Goal: Task Accomplishment & Management: Use online tool/utility

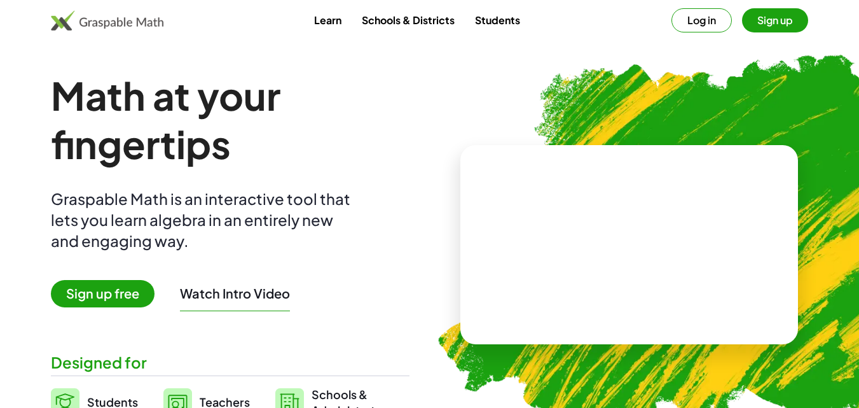
click at [126, 294] on span "Sign up free" at bounding box center [103, 293] width 104 height 27
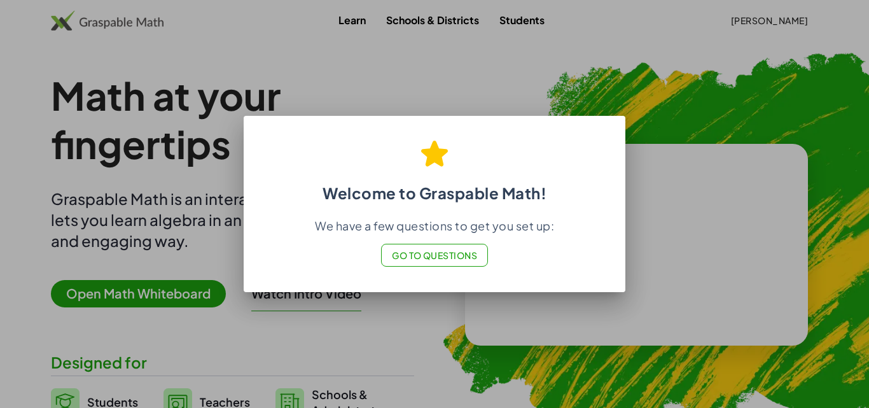
click at [727, 200] on div at bounding box center [434, 204] width 869 height 408
click at [359, 82] on div at bounding box center [434, 204] width 869 height 408
click at [418, 254] on span "Go to Questions" at bounding box center [435, 254] width 86 height 11
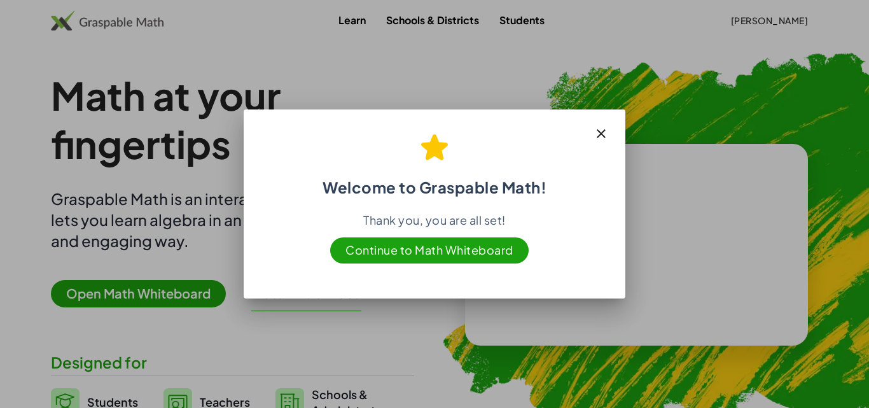
click at [433, 246] on span "Continue to Math Whiteboard" at bounding box center [429, 250] width 198 height 26
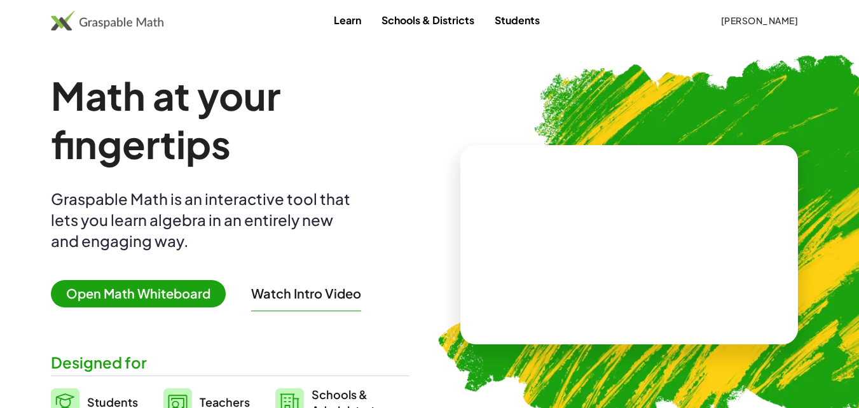
click at [167, 300] on span "Open Math Whiteboard" at bounding box center [138, 293] width 175 height 27
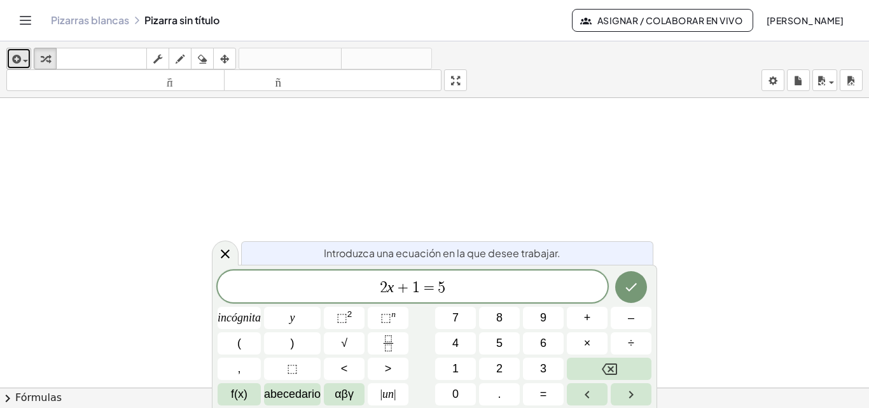
click at [24, 60] on span "button" at bounding box center [25, 61] width 5 height 3
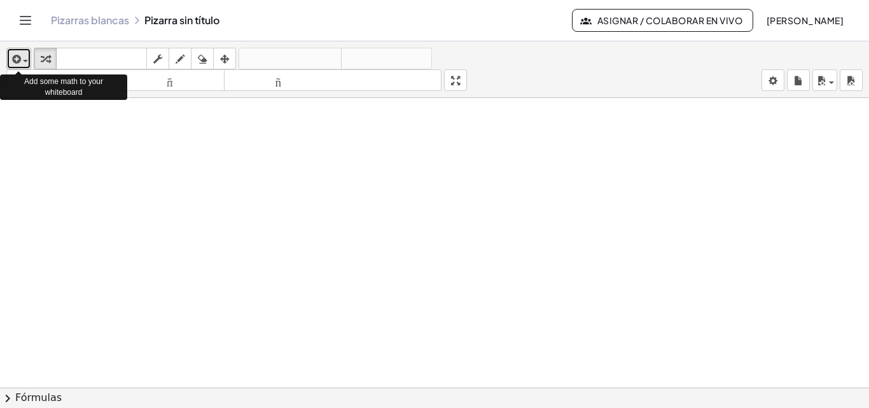
click at [27, 65] on div "button" at bounding box center [19, 58] width 18 height 15
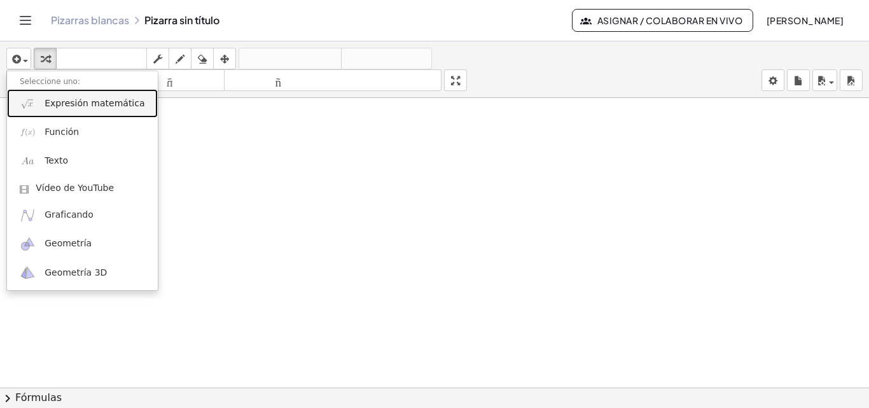
click at [76, 108] on font "Expresión matemática" at bounding box center [95, 103] width 100 height 10
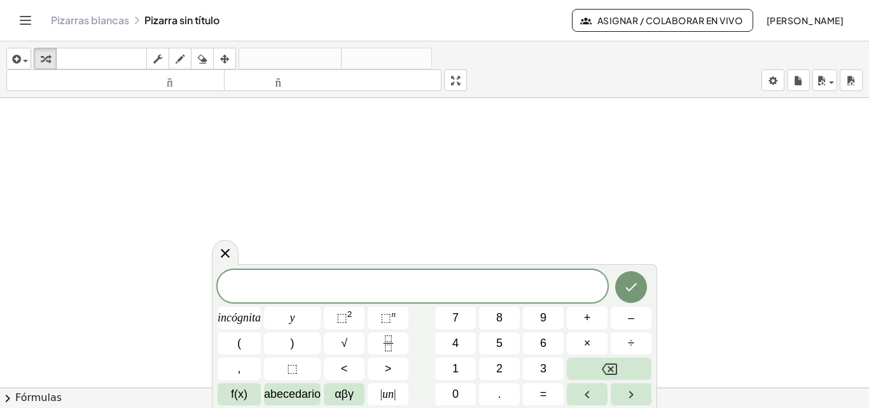
drag, startPoint x: 355, startPoint y: 218, endPoint x: 240, endPoint y: 199, distance: 116.7
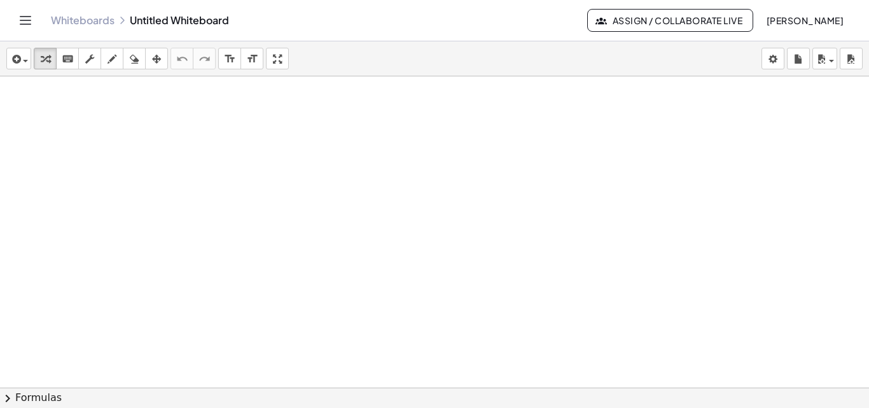
click at [425, 149] on div at bounding box center [434, 415] width 869 height 679
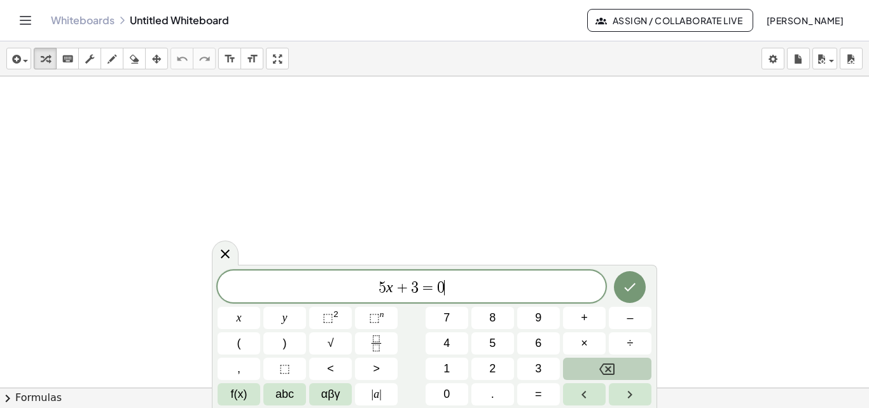
click at [590, 365] on button "Backspace" at bounding box center [607, 369] width 88 height 22
click at [490, 317] on span "8" at bounding box center [492, 317] width 6 height 17
click at [627, 285] on icon "Done" at bounding box center [629, 286] width 15 height 15
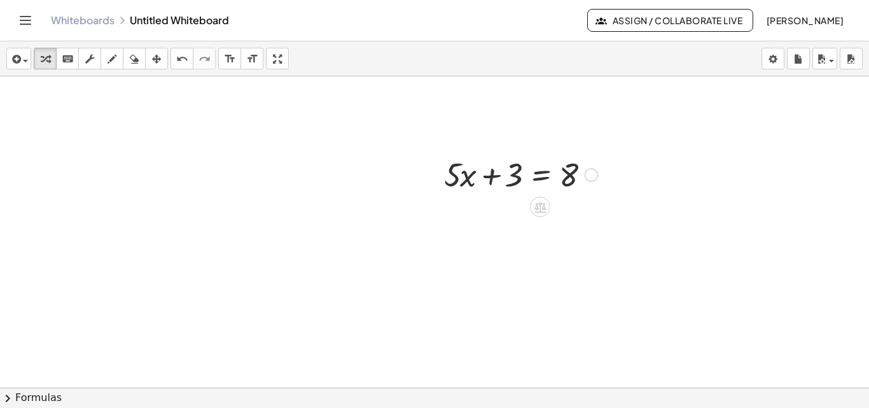
click at [489, 175] on div at bounding box center [521, 173] width 167 height 43
drag, startPoint x: 489, startPoint y: 175, endPoint x: 600, endPoint y: 172, distance: 111.4
click at [600, 172] on div at bounding box center [521, 173] width 167 height 43
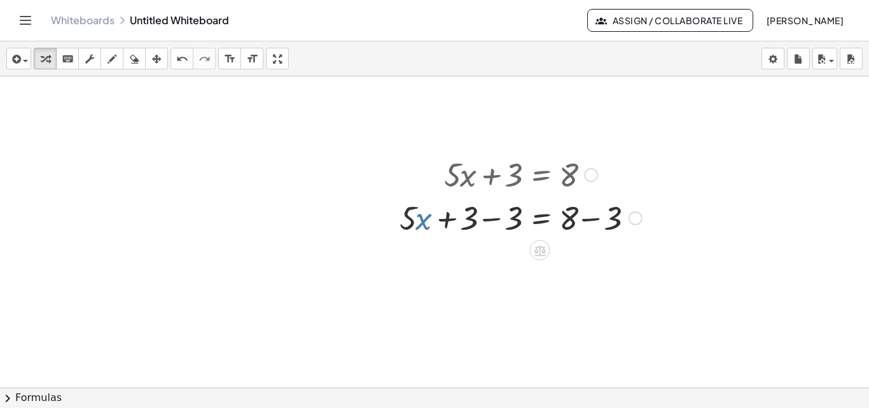
click at [418, 220] on div at bounding box center [520, 216] width 255 height 43
click at [487, 224] on div at bounding box center [520, 216] width 255 height 43
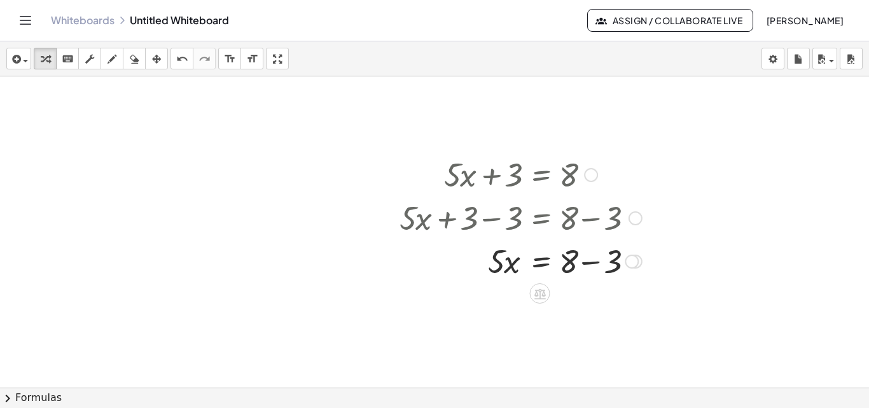
click at [587, 270] on div at bounding box center [520, 260] width 255 height 43
click at [538, 337] on icon at bounding box center [539, 336] width 13 height 13
click at [587, 340] on icon at bounding box center [590, 336] width 11 height 11
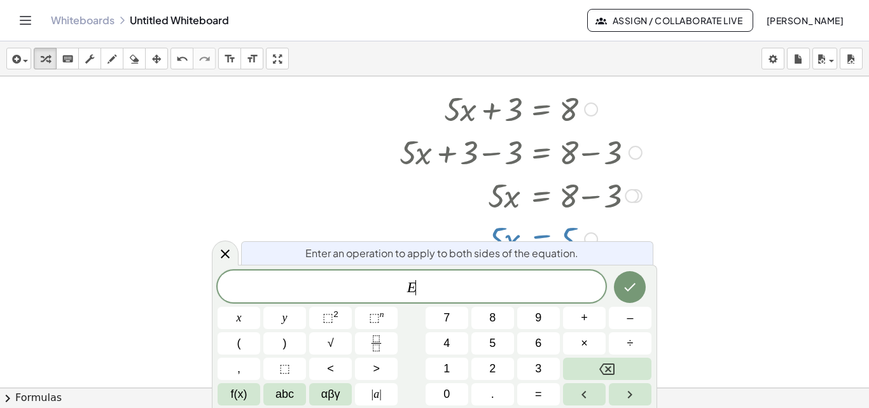
scroll to position [66, 0]
drag, startPoint x: 858, startPoint y: 176, endPoint x: 864, endPoint y: 200, distance: 25.0
click at [864, 200] on div "+ · 5 · x + 3 = 8 + · 5 · x + 3 − 3 = + 8 − 3 + · 5 · x + 0 = + 8 − 3 · 5 · x =…" at bounding box center [434, 231] width 869 height 311
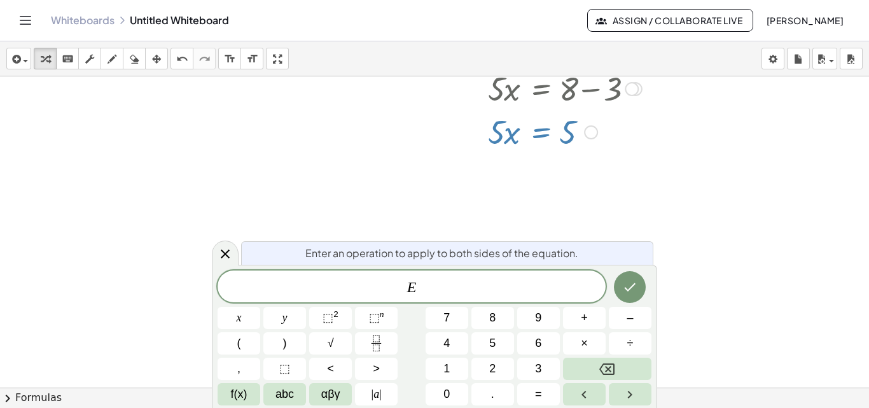
scroll to position [0, 0]
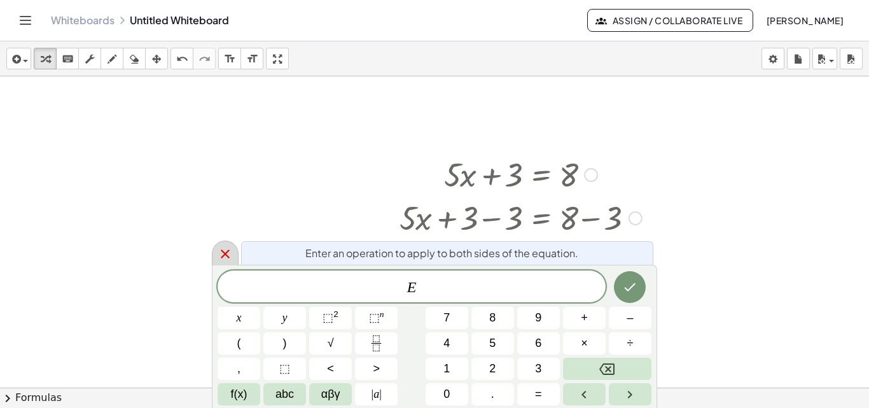
click at [226, 257] on icon at bounding box center [225, 253] width 15 height 15
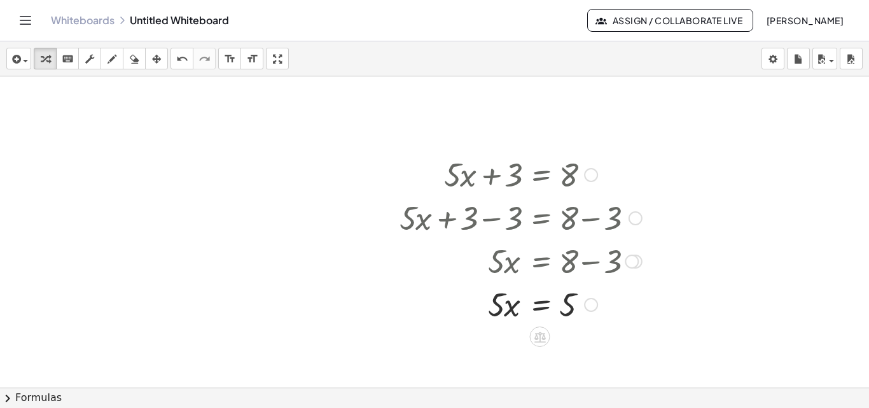
click at [509, 309] on div at bounding box center [520, 303] width 255 height 43
click at [511, 309] on div at bounding box center [520, 303] width 255 height 43
drag, startPoint x: 497, startPoint y: 310, endPoint x: 575, endPoint y: 340, distance: 84.0
click at [501, 294] on div at bounding box center [520, 304] width 255 height 64
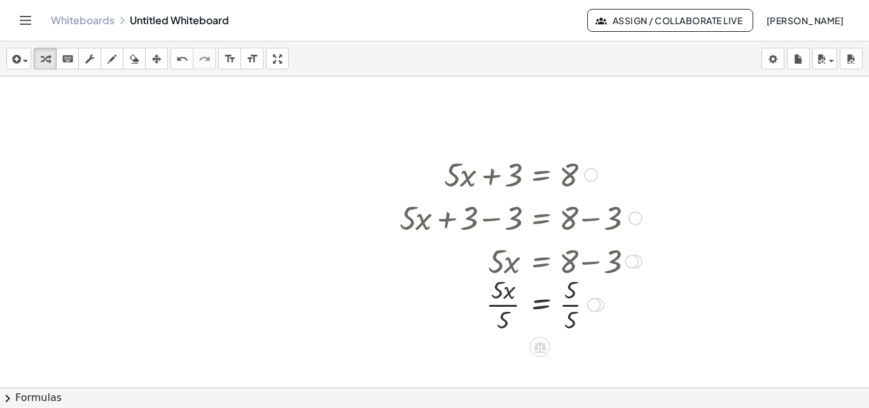
click at [501, 312] on div at bounding box center [520, 304] width 255 height 64
click at [575, 299] on div at bounding box center [520, 304] width 255 height 64
click at [575, 299] on div at bounding box center [520, 303] width 255 height 42
drag, startPoint x: 585, startPoint y: 303, endPoint x: 576, endPoint y: 433, distance: 129.4
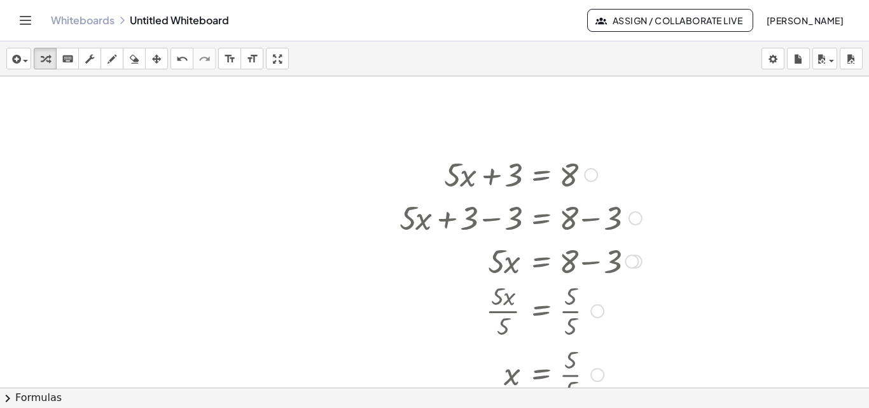
click at [576, 407] on html "Graspable Math Activities Get Started Activity Bank Assigned Work Classes White…" at bounding box center [434, 204] width 869 height 408
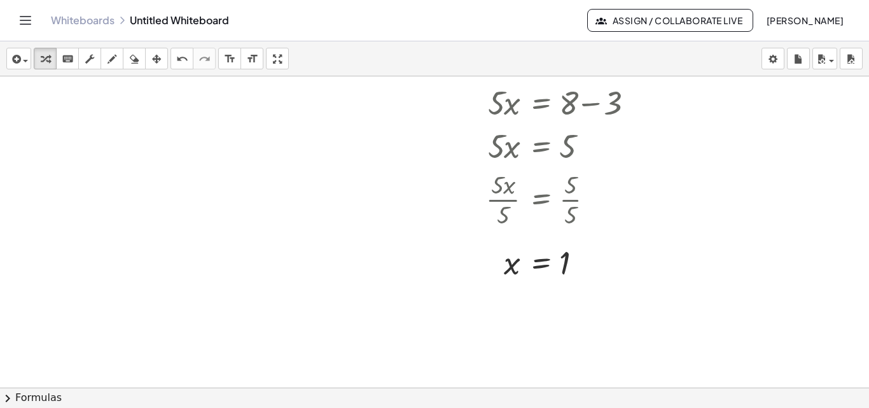
scroll to position [163, 0]
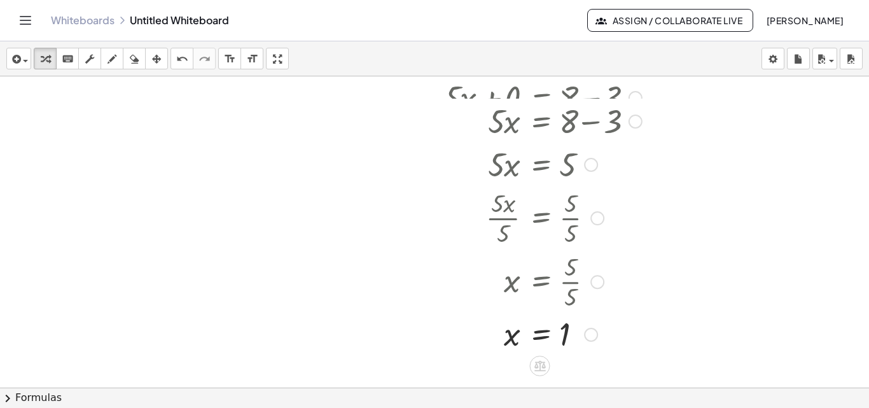
drag, startPoint x: 590, startPoint y: 258, endPoint x: 581, endPoint y: 333, distance: 74.9
click at [540, 335] on div "x = 1" at bounding box center [540, 335] width 0 height 0
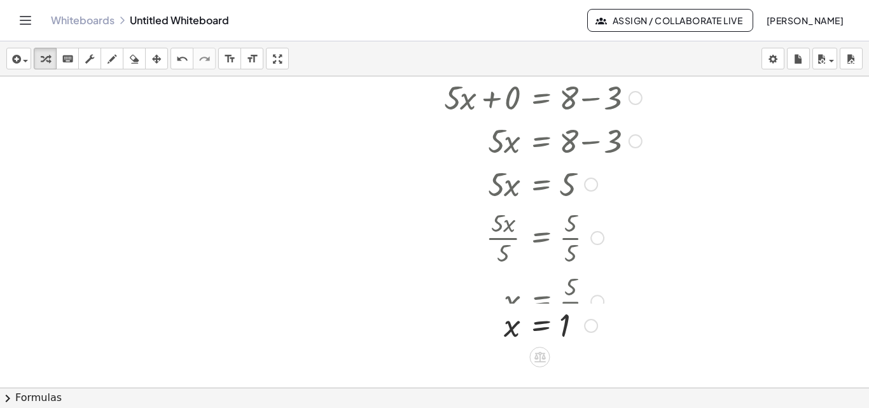
drag, startPoint x: 585, startPoint y: 350, endPoint x: 585, endPoint y: 314, distance: 36.3
click at [540, 326] on div "x = 1" at bounding box center [540, 326] width 0 height 0
click at [601, 20] on span "Assign / Collaborate Live" at bounding box center [670, 20] width 144 height 11
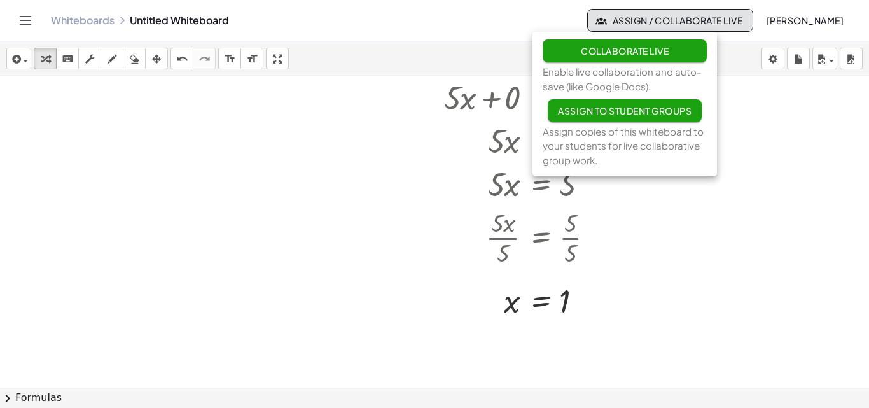
click at [795, 199] on div at bounding box center [434, 252] width 869 height 679
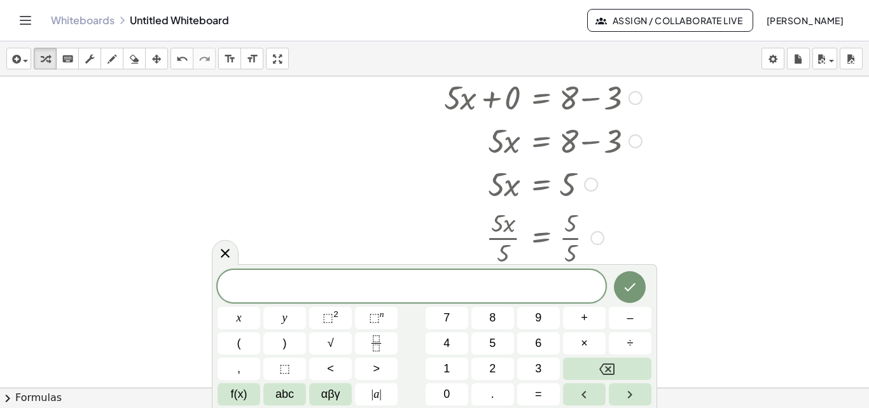
click at [539, 188] on div at bounding box center [520, 183] width 255 height 43
click at [524, 188] on div at bounding box center [520, 183] width 255 height 43
click at [592, 181] on div at bounding box center [591, 184] width 14 height 14
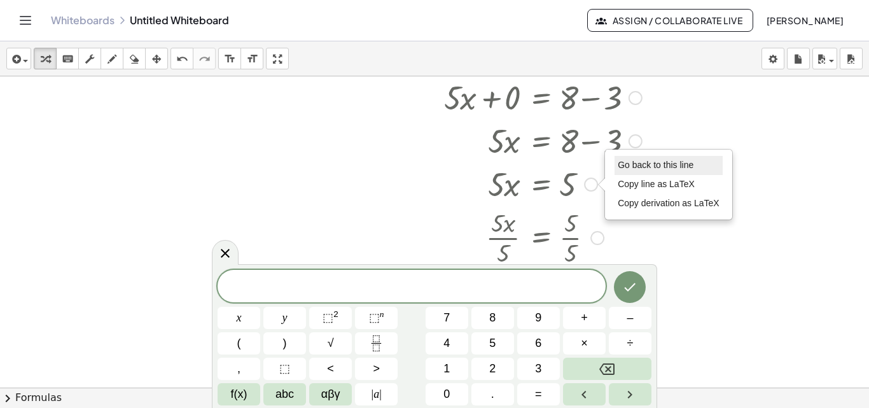
click at [664, 165] on span "Go back to this line" at bounding box center [656, 165] width 76 height 10
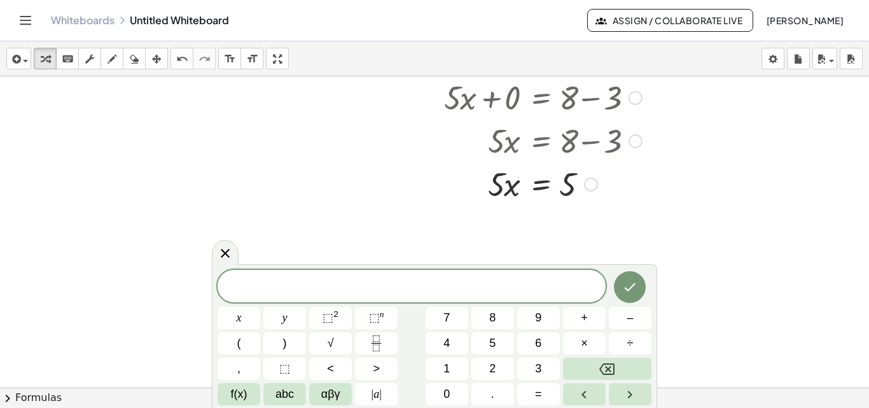
drag, startPoint x: 592, startPoint y: 188, endPoint x: 573, endPoint y: 190, distance: 19.3
click at [573, 190] on div at bounding box center [520, 183] width 255 height 43
click at [591, 182] on div "Go back to this line Copy line as LaTeX Copy derivation as LaTeX" at bounding box center [591, 184] width 14 height 14
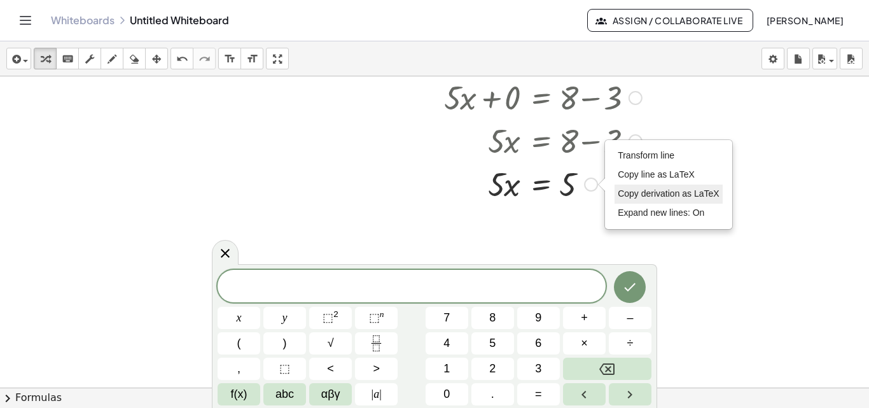
click at [630, 198] on span "Copy derivation as LaTeX" at bounding box center [669, 193] width 102 height 10
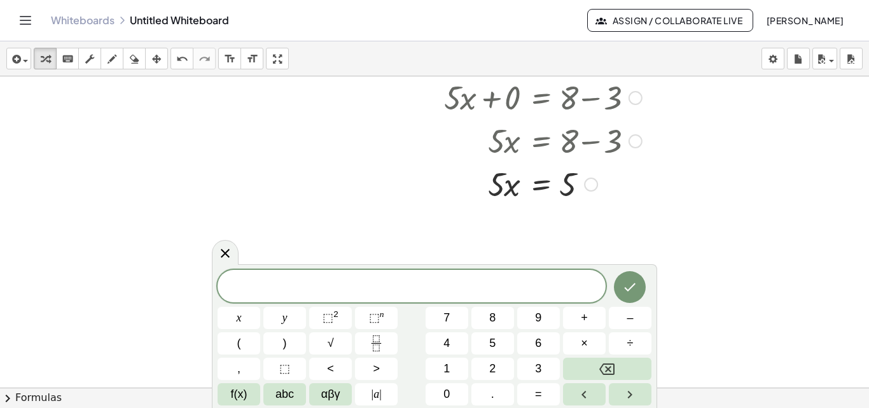
click at [588, 185] on div "Copied done" at bounding box center [591, 184] width 14 height 14
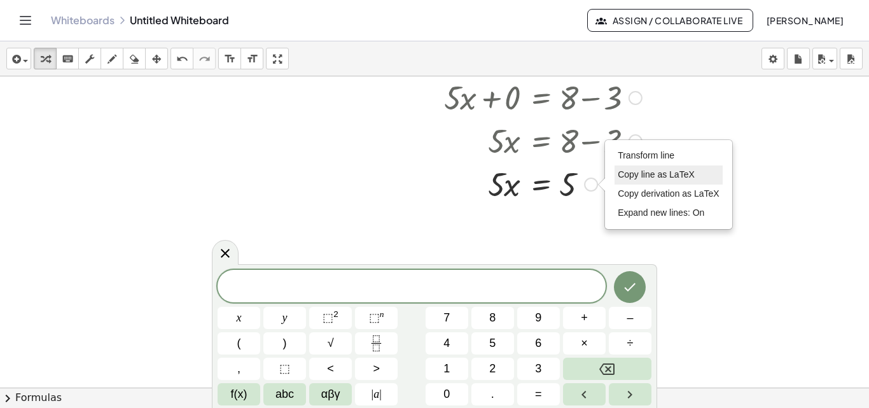
click at [624, 172] on span "Copy line as LaTeX" at bounding box center [656, 174] width 77 height 10
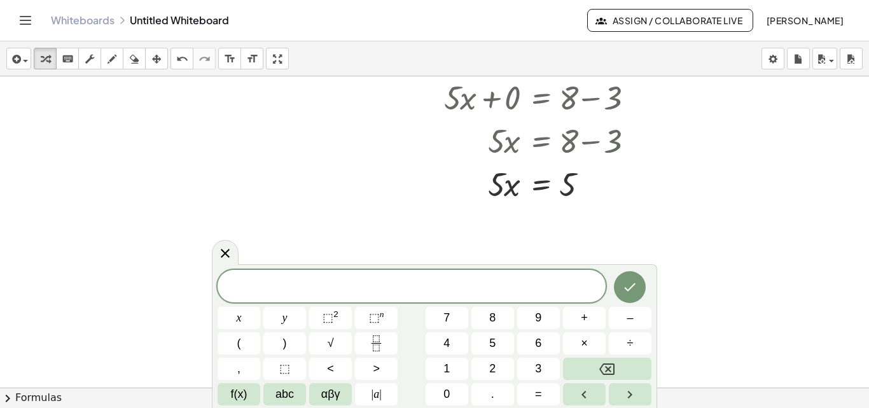
click at [347, 294] on span at bounding box center [412, 286] width 388 height 19
click at [347, 294] on span "​ 5 x = 5" at bounding box center [412, 288] width 388 height 18
click at [599, 186] on div at bounding box center [520, 183] width 255 height 43
click at [588, 184] on div "Copied done" at bounding box center [591, 184] width 14 height 14
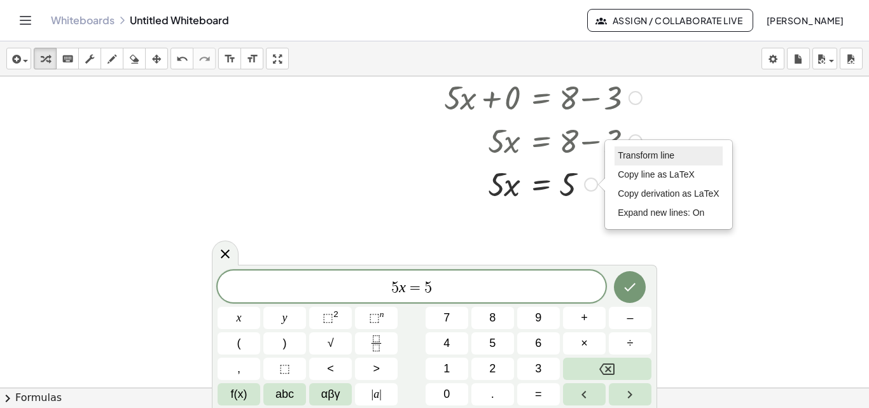
click at [671, 159] on span "Transform line" at bounding box center [646, 155] width 57 height 10
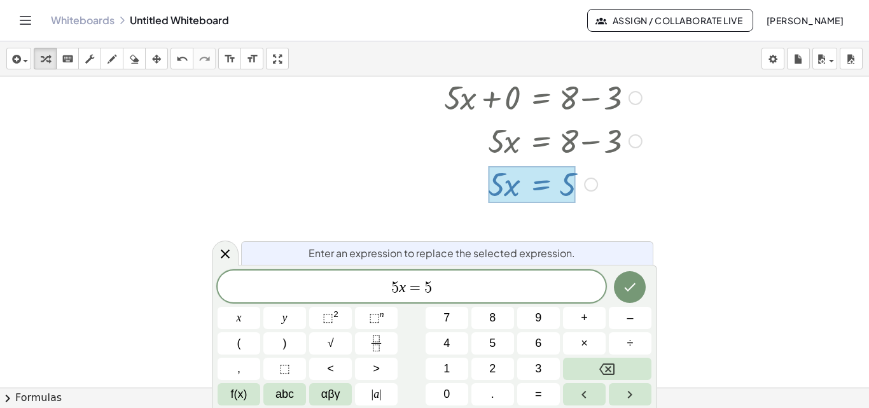
click at [440, 289] on span "5 x = 5" at bounding box center [412, 288] width 388 height 18
click at [380, 340] on icon "Fraction" at bounding box center [376, 343] width 16 height 16
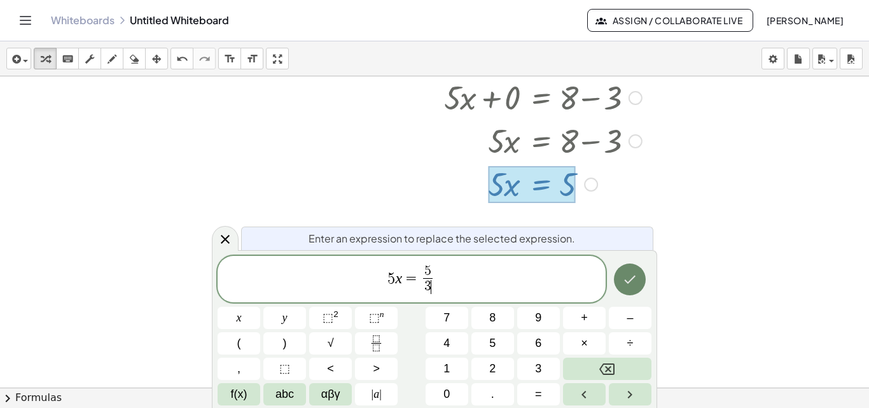
click at [635, 287] on icon "Done" at bounding box center [629, 279] width 15 height 15
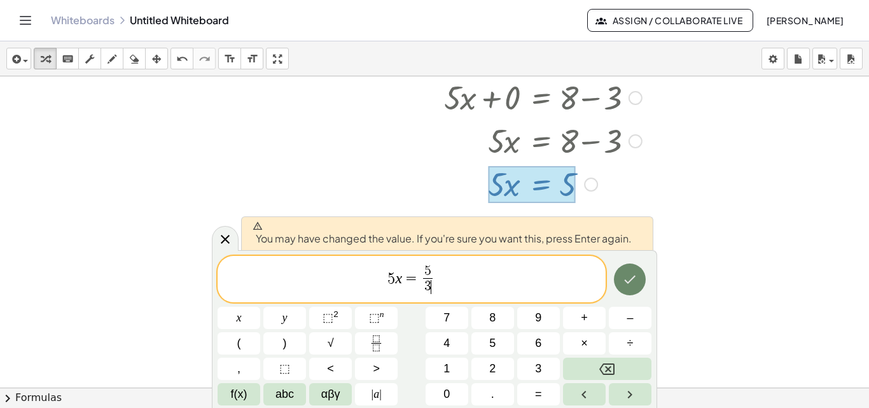
click at [633, 272] on icon "Done" at bounding box center [629, 279] width 15 height 15
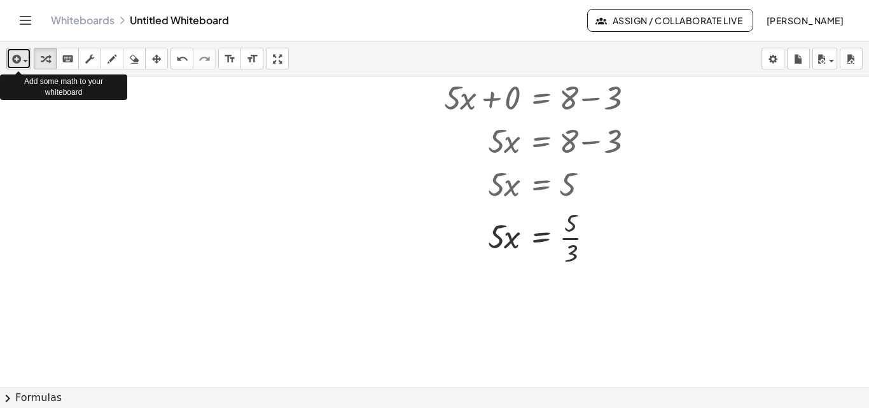
click at [24, 60] on span "button" at bounding box center [25, 61] width 5 height 3
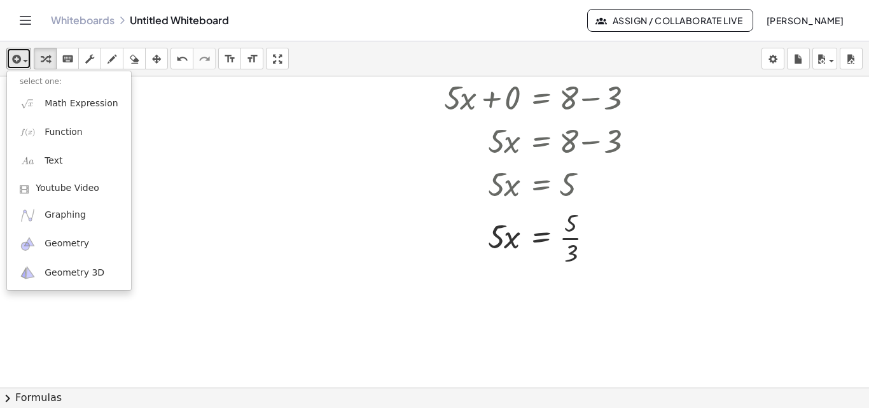
click at [155, 124] on div at bounding box center [434, 252] width 869 height 679
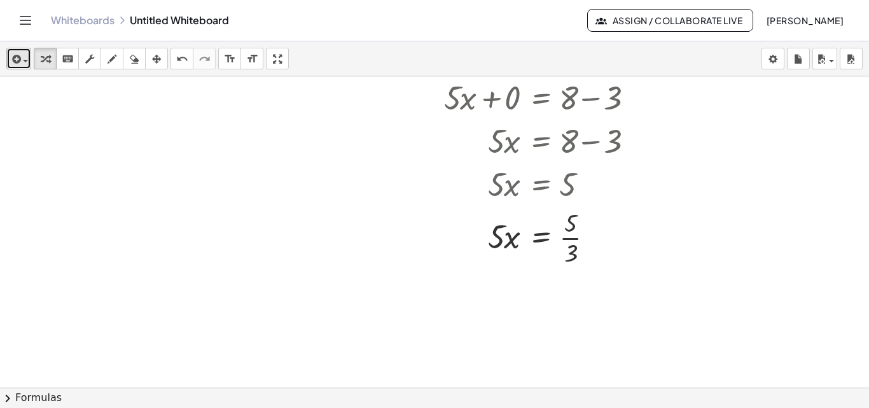
click at [24, 60] on span "button" at bounding box center [25, 61] width 5 height 3
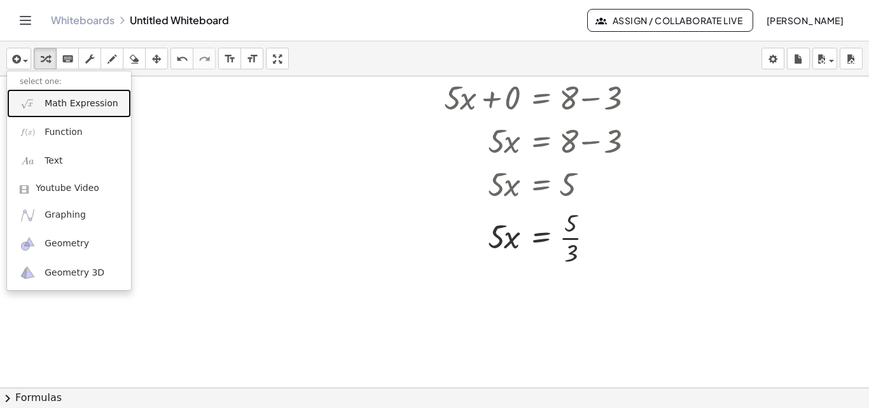
click at [56, 103] on span "Math Expression" at bounding box center [81, 103] width 73 height 13
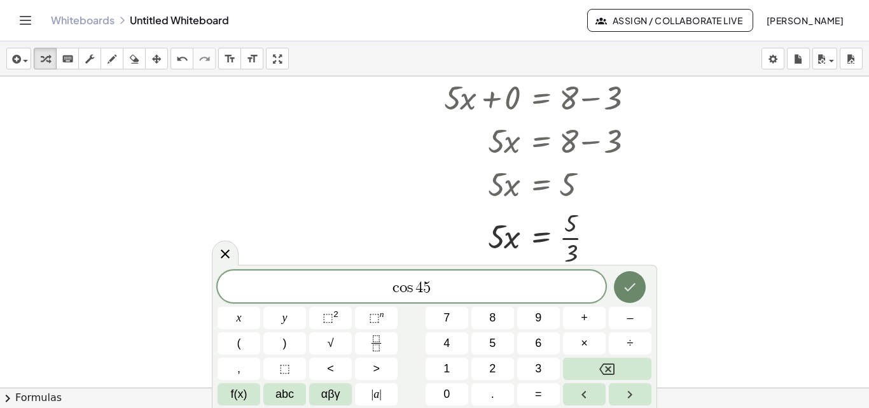
click at [645, 288] on button "Done" at bounding box center [630, 287] width 32 height 32
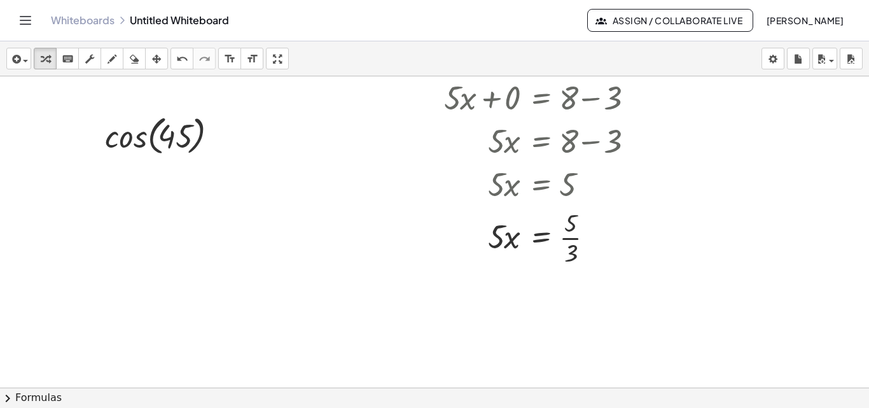
click at [618, 297] on div at bounding box center [434, 252] width 869 height 679
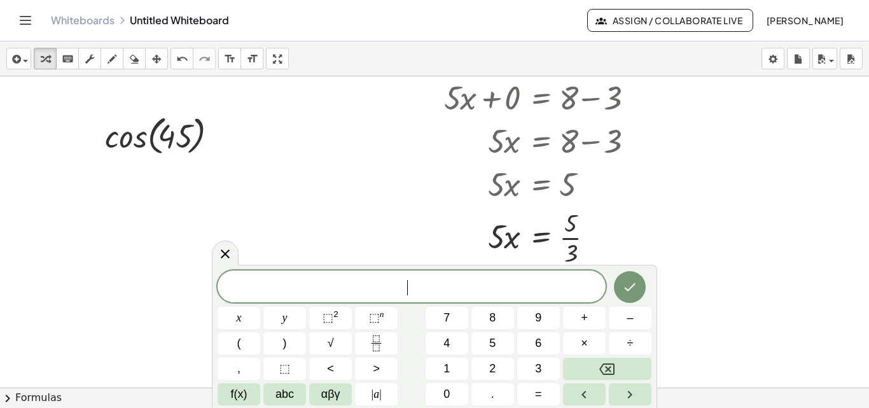
click at [618, 297] on button "Done" at bounding box center [630, 287] width 32 height 32
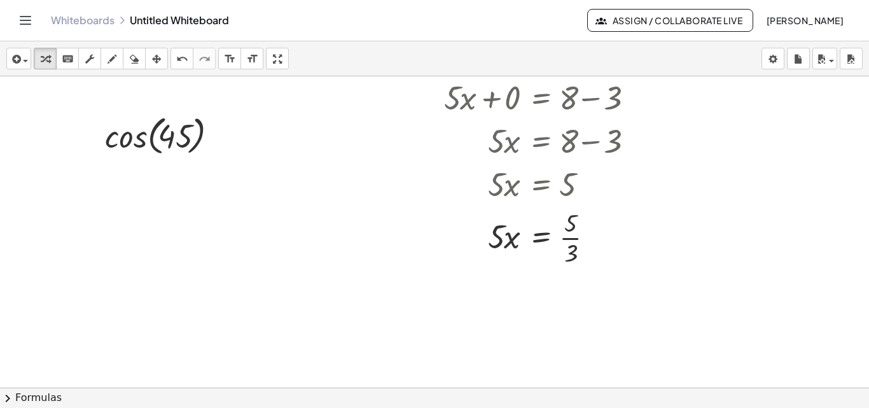
click at [249, 309] on div at bounding box center [434, 252] width 869 height 679
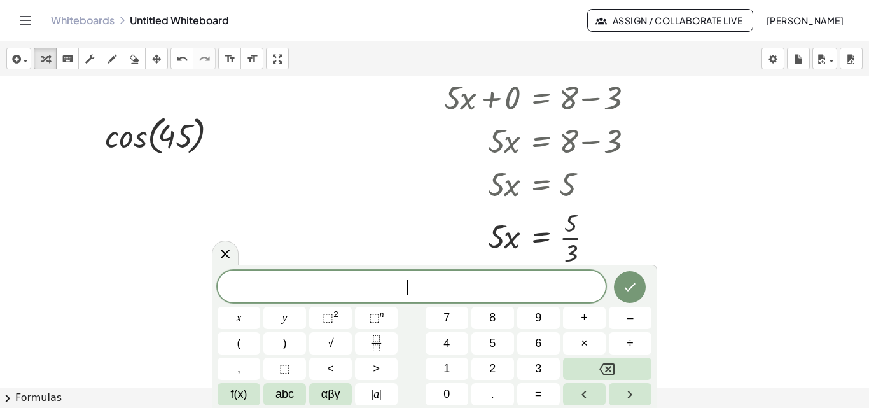
click at [249, 309] on button "x" at bounding box center [239, 318] width 43 height 22
click at [198, 184] on div at bounding box center [434, 252] width 869 height 679
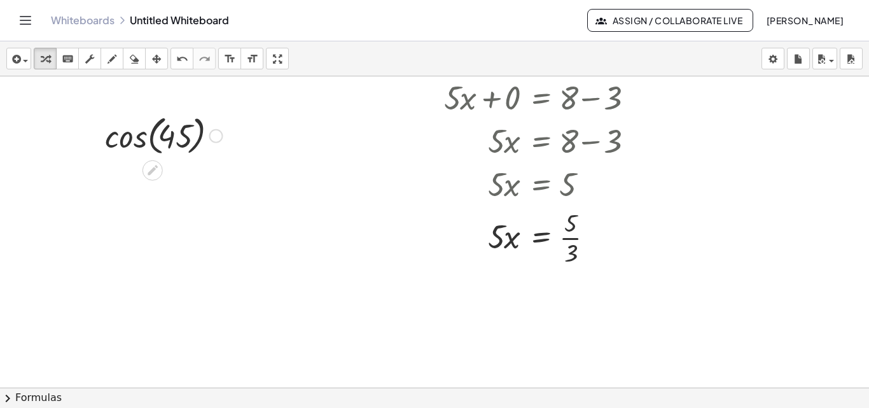
click at [162, 145] on div at bounding box center [164, 135] width 130 height 48
click at [153, 138] on div at bounding box center [164, 135] width 130 height 48
click at [151, 139] on div at bounding box center [164, 135] width 130 height 48
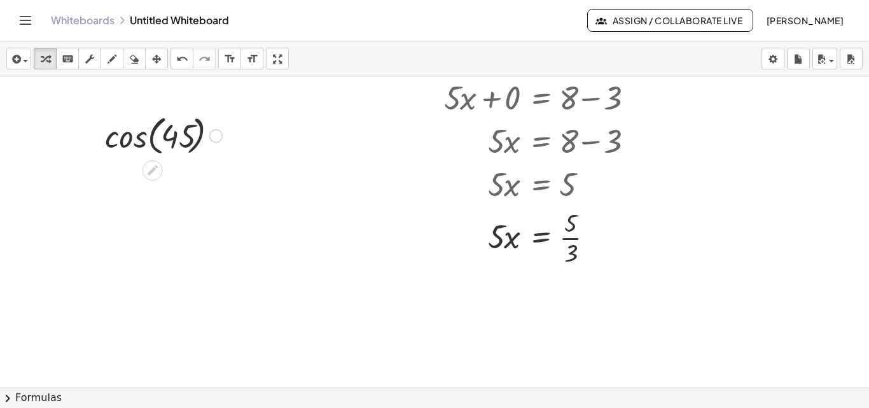
click at [151, 139] on div at bounding box center [164, 135] width 130 height 48
click at [195, 130] on div at bounding box center [164, 135] width 130 height 48
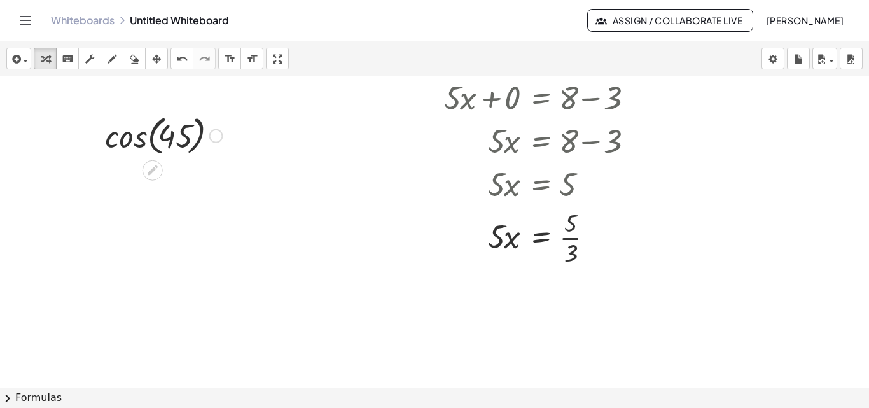
click at [202, 134] on div at bounding box center [164, 135] width 130 height 48
click at [217, 135] on div at bounding box center [216, 136] width 14 height 14
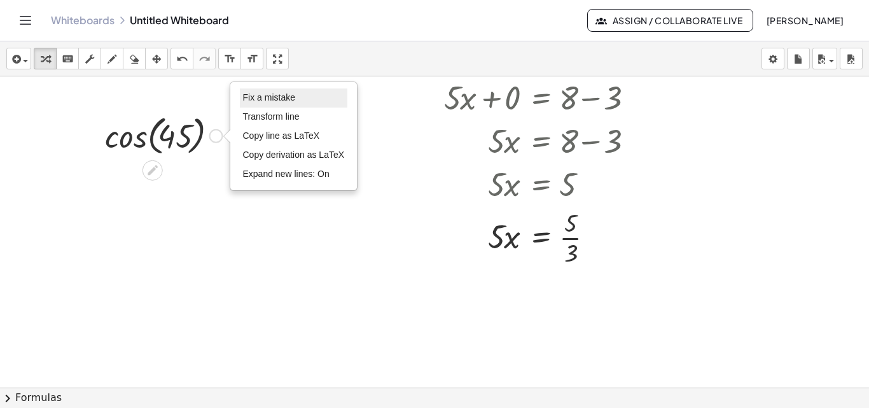
click at [259, 100] on span "Fix a mistake" at bounding box center [269, 97] width 52 height 10
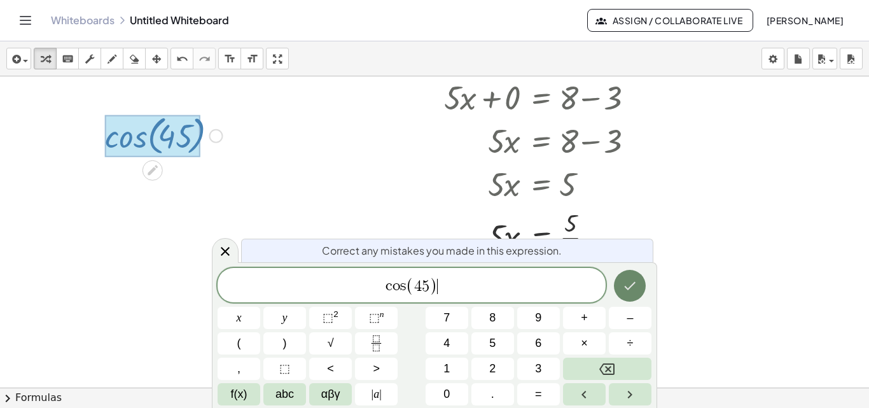
click at [630, 286] on icon "Done" at bounding box center [629, 285] width 15 height 15
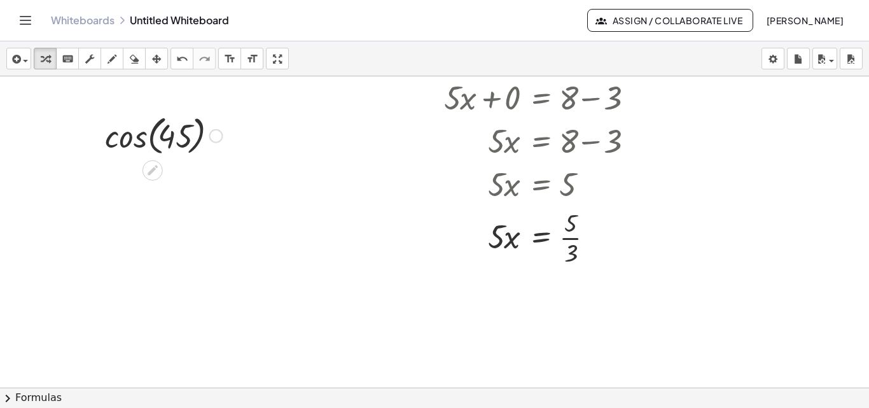
click at [127, 143] on div at bounding box center [164, 135] width 130 height 48
click at [105, 143] on div at bounding box center [95, 135] width 19 height 55
click at [775, 60] on body "Graspable Math Activities Get Started Activity Bank Assigned Work Classes White…" at bounding box center [434, 204] width 869 height 408
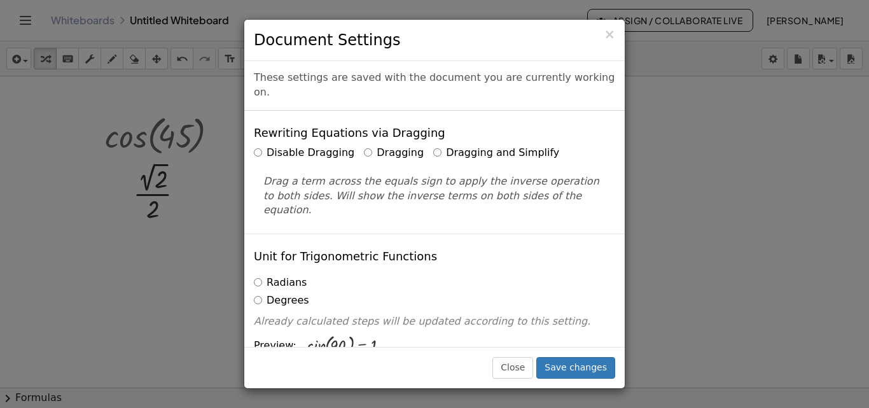
click at [681, 74] on div "× Document Settings These settings are saved with the document you are currentl…" at bounding box center [434, 204] width 869 height 408
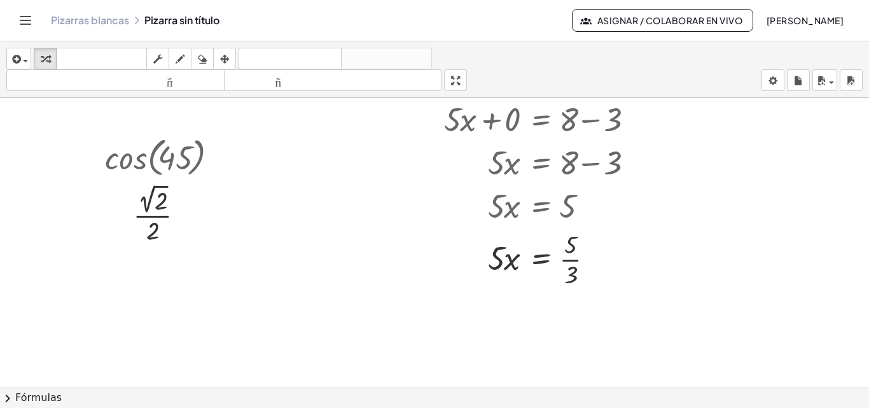
click at [684, 137] on div at bounding box center [434, 273] width 869 height 679
click at [772, 81] on body "Actividades matemáticas fáciles de comprender Empezar Banco de actividades Trab…" at bounding box center [434, 204] width 869 height 408
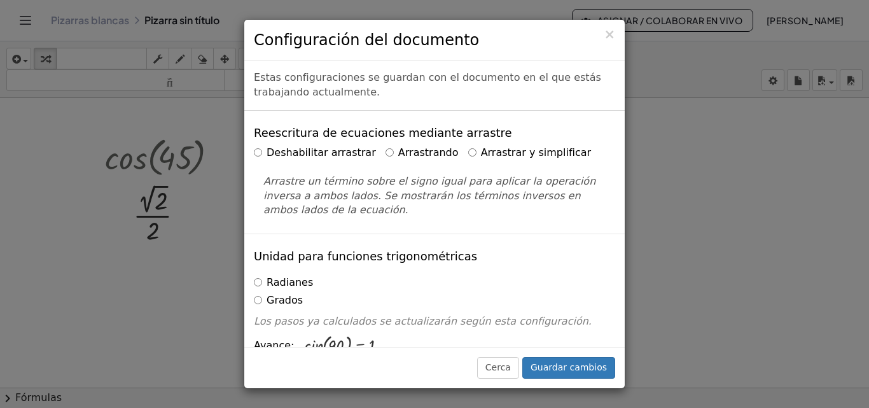
drag, startPoint x: 477, startPoint y: 235, endPoint x: 441, endPoint y: 240, distance: 36.6
click at [441, 240] on div "Unidad para funciones trigonométricas [GEOGRAPHIC_DATA] Grados Los pasos ya cal…" at bounding box center [434, 299] width 380 height 132
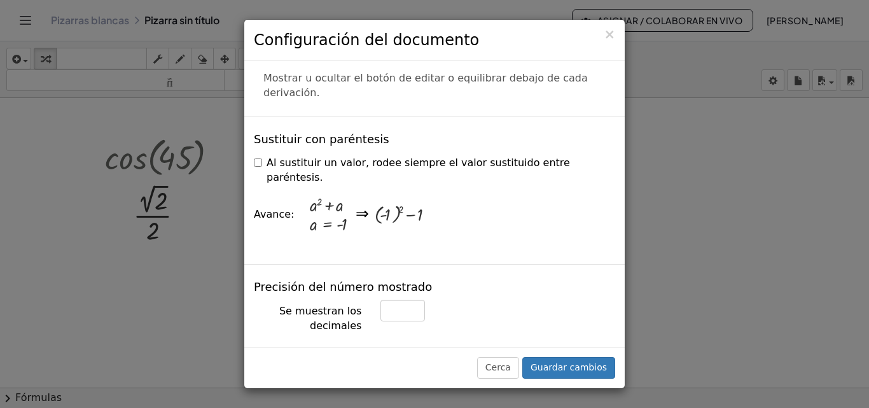
scroll to position [366, 0]
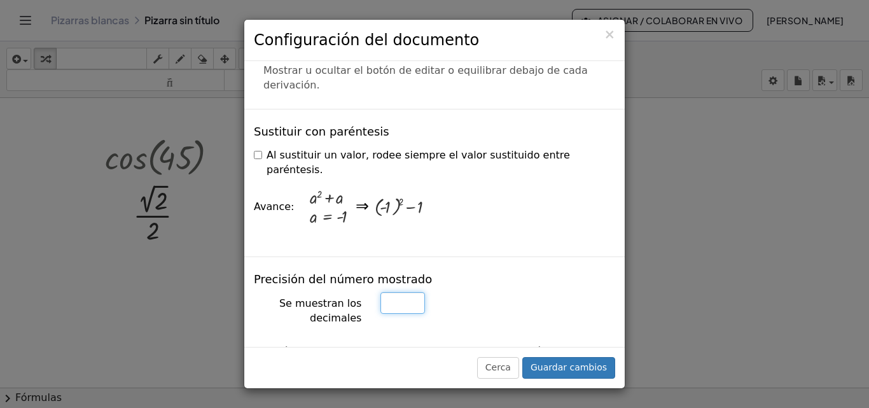
click at [394, 292] on input "*" at bounding box center [402, 303] width 45 height 22
type input "*"
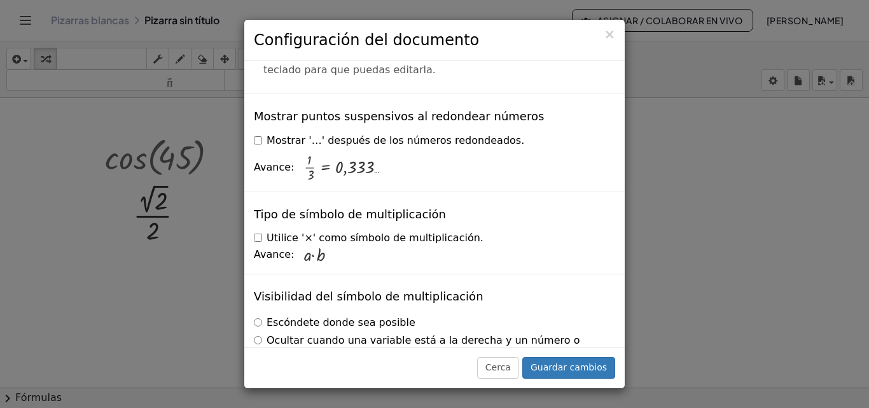
scroll to position [3154, 0]
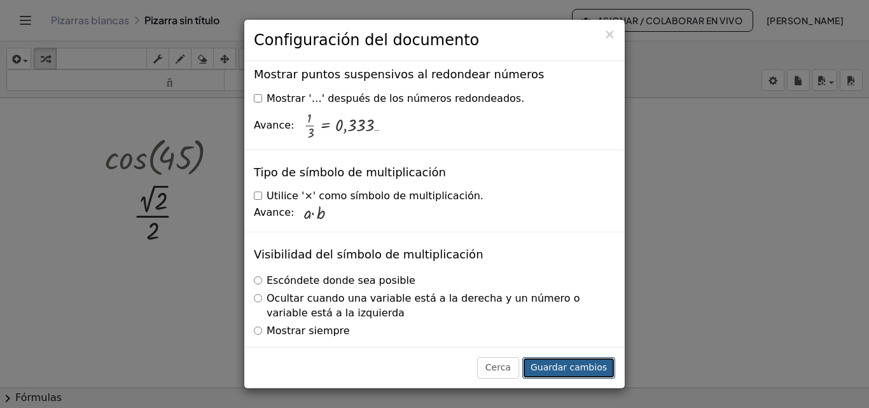
click at [550, 365] on font "Guardar cambios" at bounding box center [569, 367] width 76 height 10
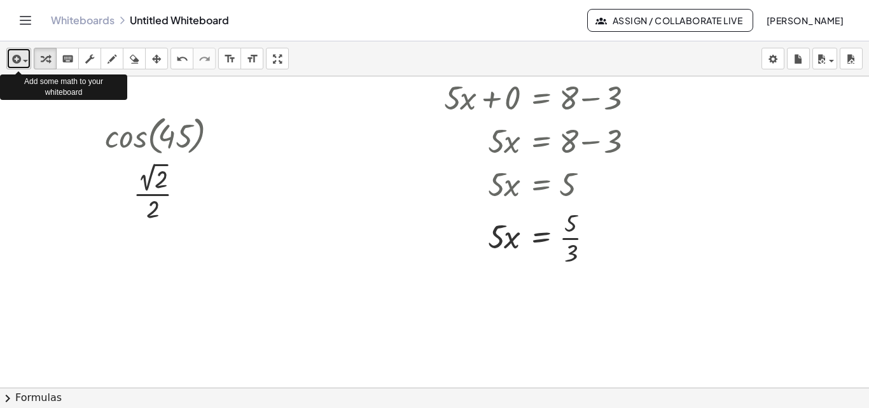
click at [31, 55] on button "insert" at bounding box center [18, 59] width 25 height 22
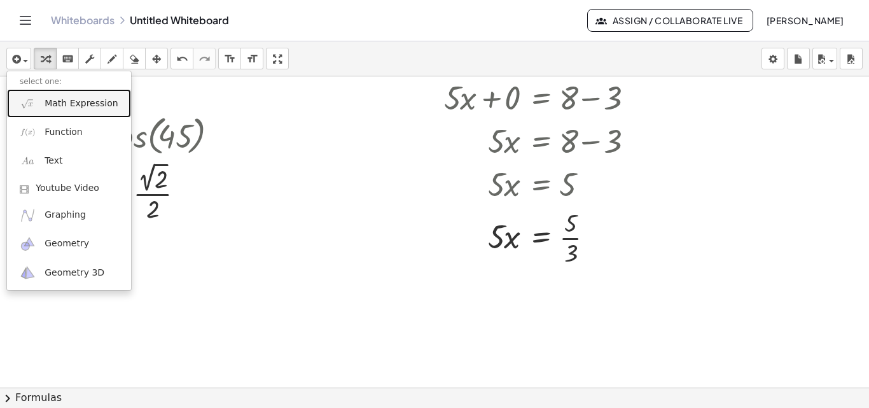
click at [61, 103] on span "Math Expression" at bounding box center [81, 103] width 73 height 13
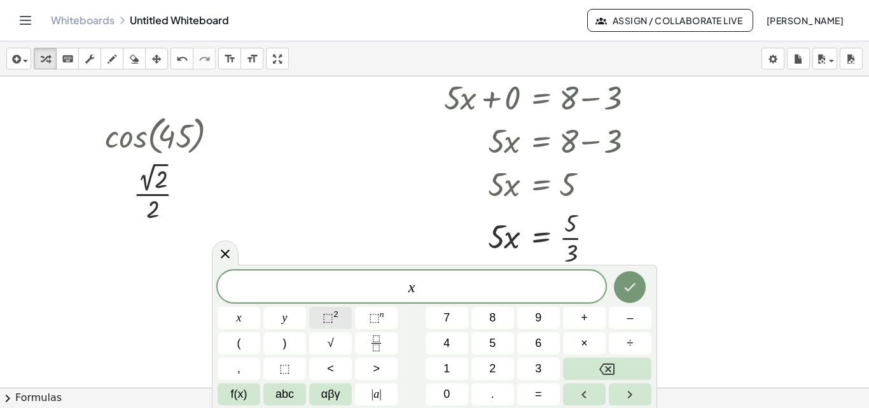
click at [332, 324] on span "⬚" at bounding box center [328, 317] width 11 height 13
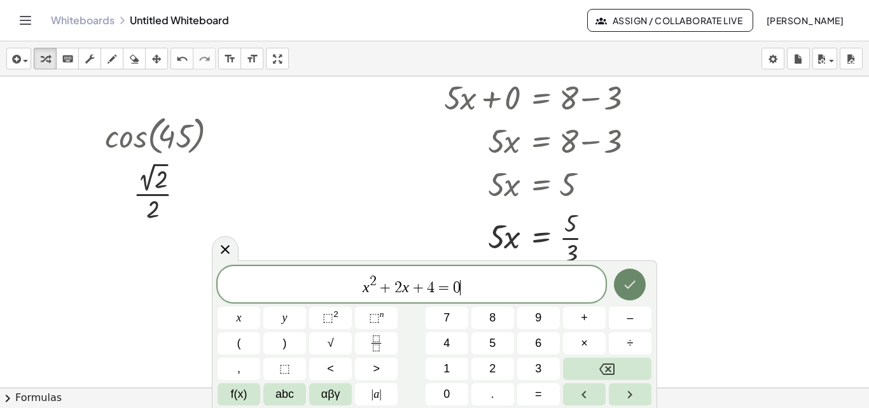
click at [634, 286] on icon "Done" at bounding box center [629, 284] width 15 height 15
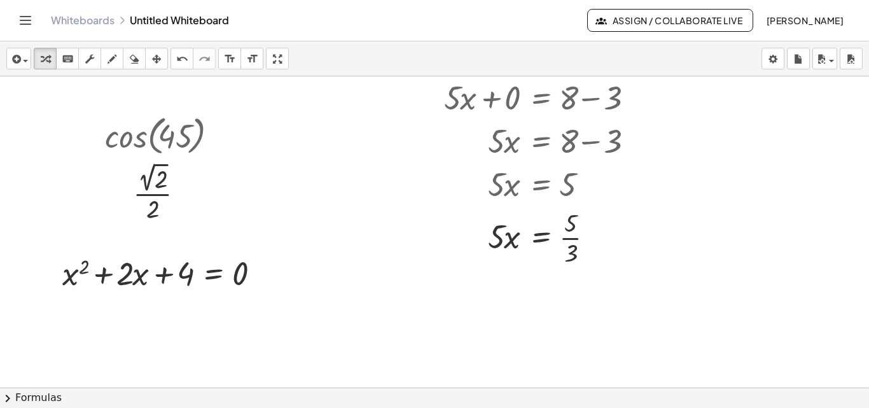
drag, startPoint x: 120, startPoint y: 140, endPoint x: 288, endPoint y: 163, distance: 169.6
click at [288, 163] on div "+ · 5 · x + 3 = 8 + · 5 · x + 3 − 3 = + 8 − 3 + · 5 · x + 0 = + 8 − 3 · 5 · x =…" at bounding box center [434, 252] width 869 height 679
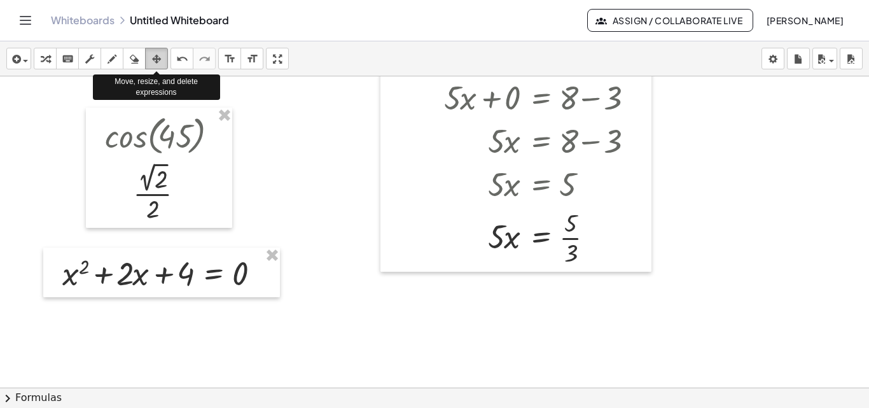
click at [162, 58] on div "button" at bounding box center [156, 58] width 17 height 15
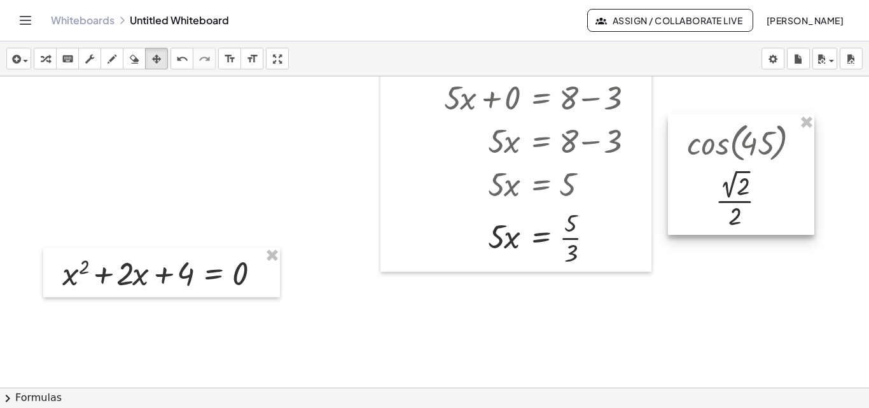
drag, startPoint x: 170, startPoint y: 158, endPoint x: 751, endPoint y: 165, distance: 580.8
click at [751, 165] on div at bounding box center [741, 175] width 146 height 120
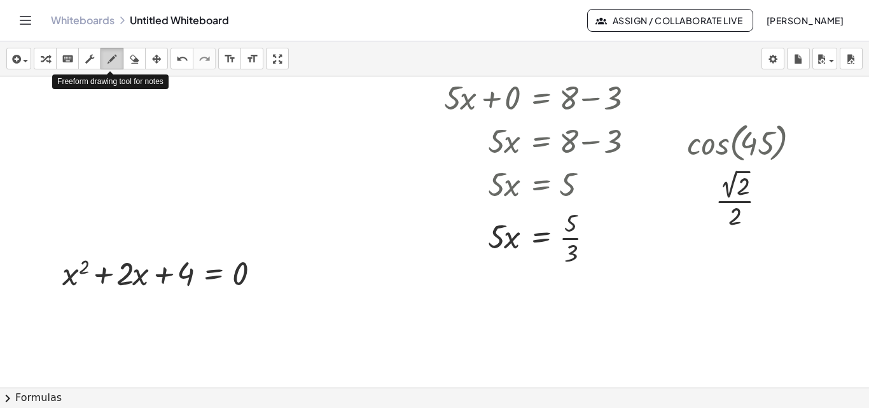
click at [106, 64] on div "button" at bounding box center [112, 58] width 17 height 15
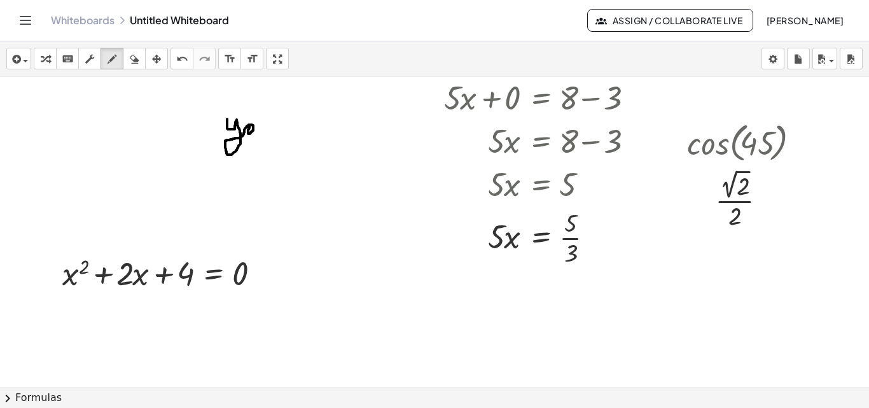
drag, startPoint x: 227, startPoint y: 119, endPoint x: 249, endPoint y: 128, distance: 24.0
click at [249, 128] on div at bounding box center [434, 252] width 869 height 679
drag, startPoint x: 146, startPoint y: 286, endPoint x: 128, endPoint y: 354, distance: 71.0
click at [128, 354] on div at bounding box center [434, 252] width 869 height 679
click at [135, 57] on icon "button" at bounding box center [134, 59] width 9 height 15
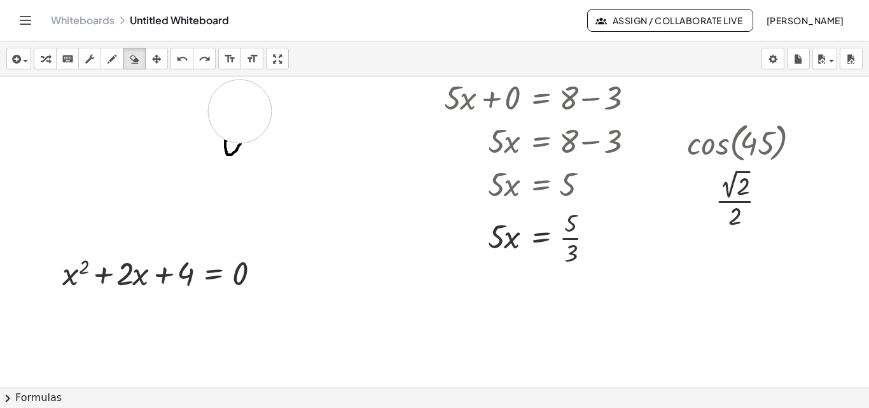
click at [240, 111] on div at bounding box center [434, 252] width 869 height 679
click at [240, 139] on div at bounding box center [434, 252] width 869 height 679
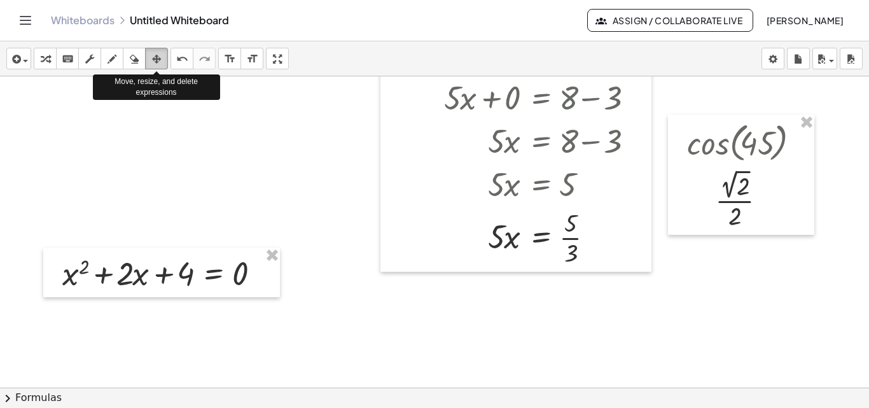
click at [158, 57] on icon "button" at bounding box center [156, 59] width 9 height 15
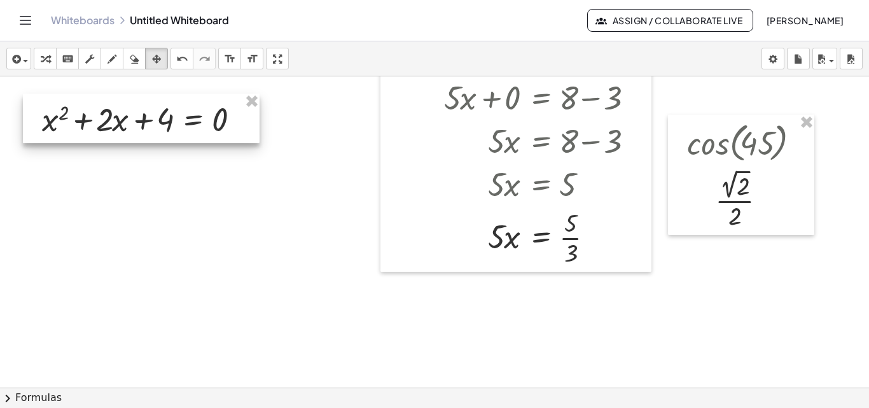
drag, startPoint x: 155, startPoint y: 277, endPoint x: 135, endPoint y: 123, distance: 155.3
click at [135, 123] on div at bounding box center [141, 119] width 237 height 50
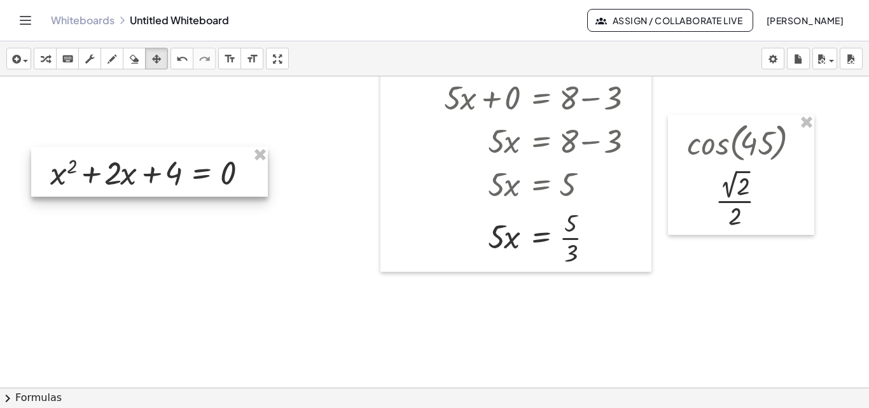
drag, startPoint x: 135, startPoint y: 123, endPoint x: 143, endPoint y: 176, distance: 54.1
click at [143, 176] on div at bounding box center [149, 172] width 237 height 50
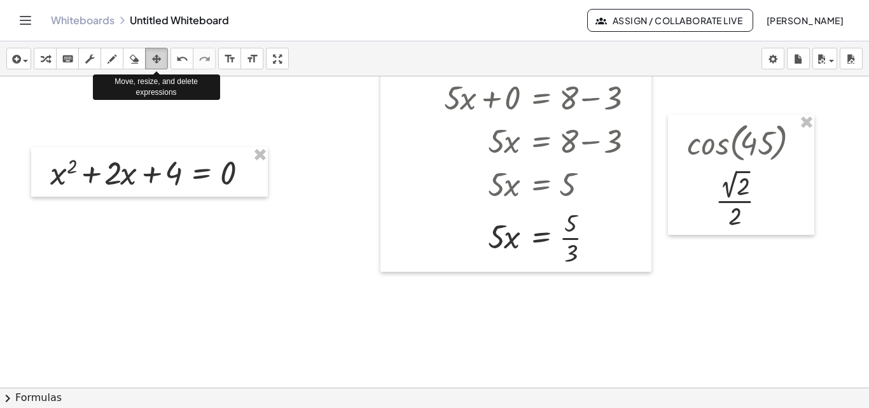
click at [166, 62] on button "arrange" at bounding box center [156, 59] width 23 height 22
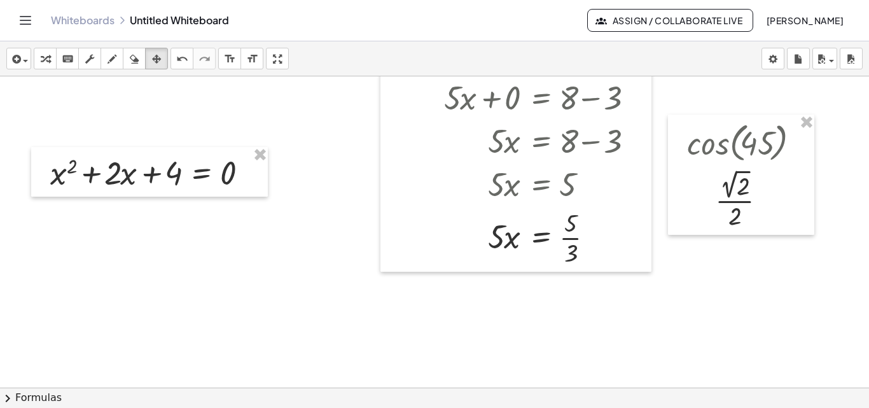
click at [223, 92] on div at bounding box center [434, 252] width 869 height 679
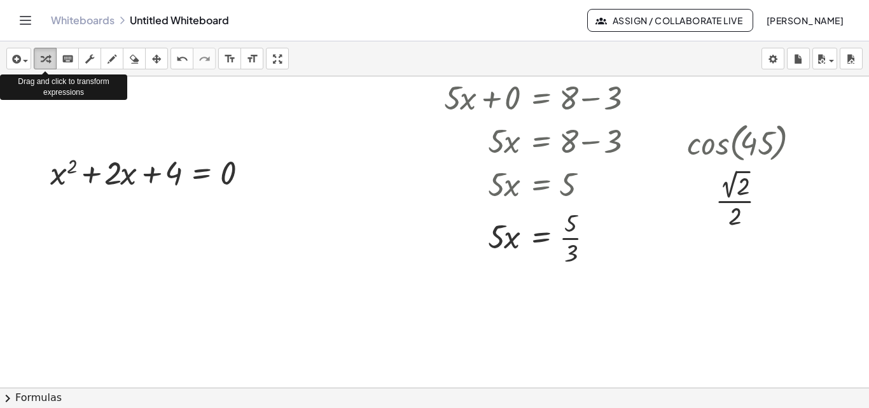
click at [50, 57] on div "button" at bounding box center [45, 58] width 17 height 15
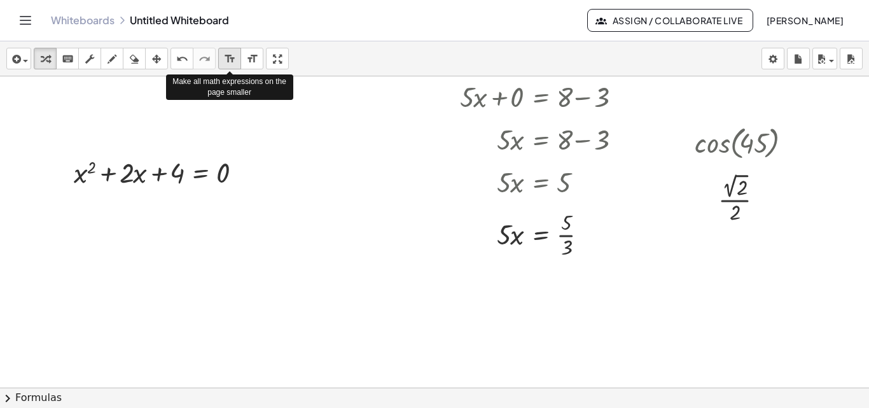
click at [230, 57] on icon "format_size" at bounding box center [230, 59] width 12 height 15
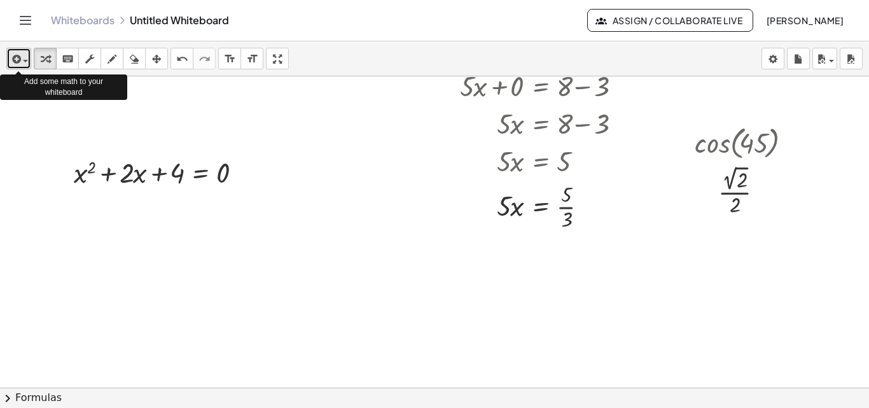
click at [20, 57] on icon "button" at bounding box center [15, 59] width 11 height 15
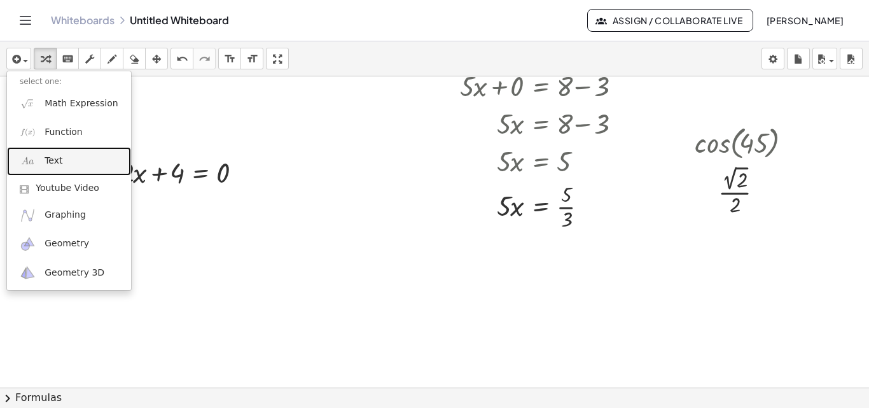
click at [57, 160] on span "Text" at bounding box center [54, 161] width 18 height 13
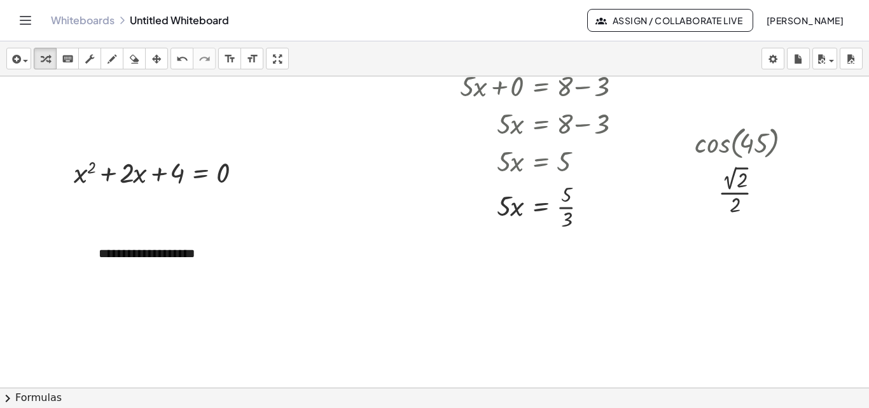
click at [211, 317] on div at bounding box center [434, 252] width 869 height 679
click at [171, 259] on div "**********" at bounding box center [181, 254] width 191 height 44
click at [122, 106] on div at bounding box center [434, 252] width 869 height 679
click at [158, 58] on icon "button" at bounding box center [156, 59] width 9 height 15
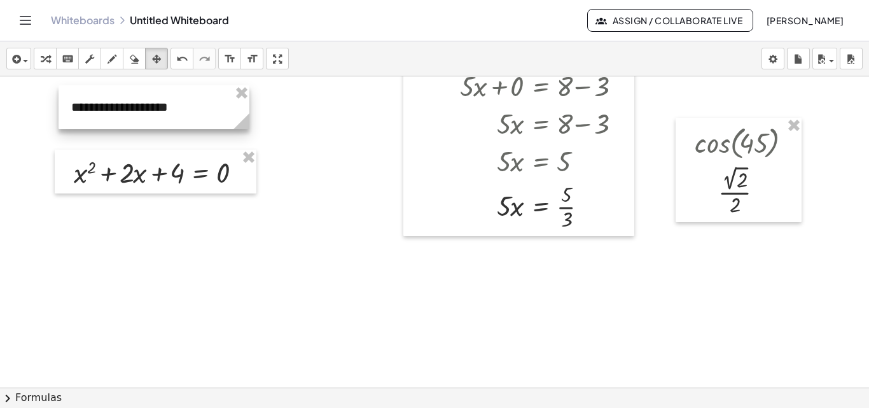
drag, startPoint x: 177, startPoint y: 244, endPoint x: 149, endPoint y: 97, distance: 148.8
click at [149, 97] on div at bounding box center [154, 107] width 191 height 44
click at [177, 246] on div at bounding box center [434, 252] width 869 height 679
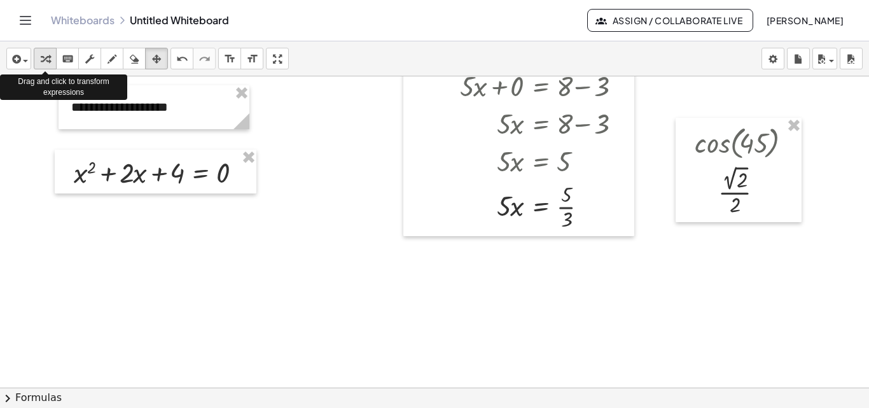
click at [46, 61] on icon "button" at bounding box center [45, 59] width 9 height 15
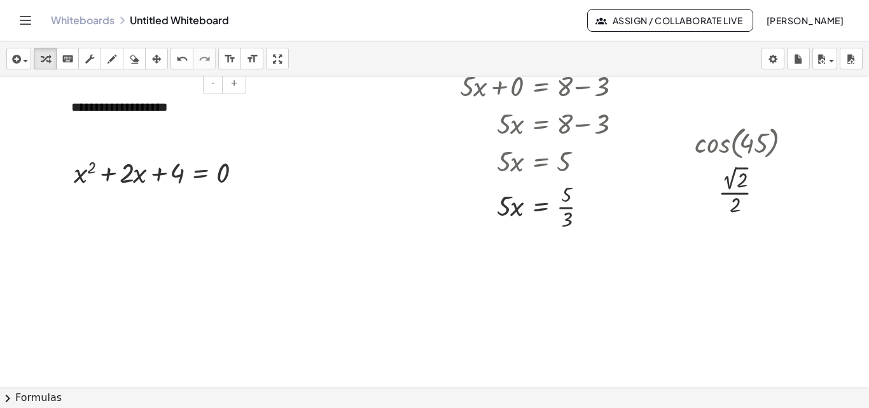
click at [111, 111] on div "**********" at bounding box center [154, 107] width 191 height 44
click at [229, 60] on icon "format_size" at bounding box center [230, 59] width 12 height 15
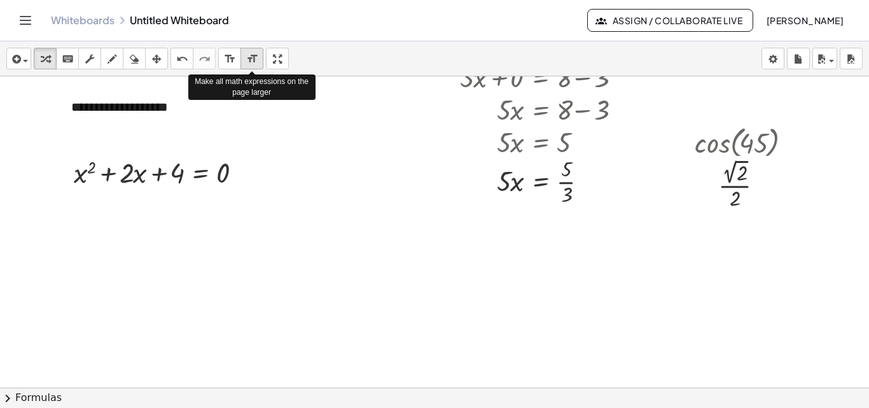
click at [246, 55] on icon "format_size" at bounding box center [252, 59] width 12 height 15
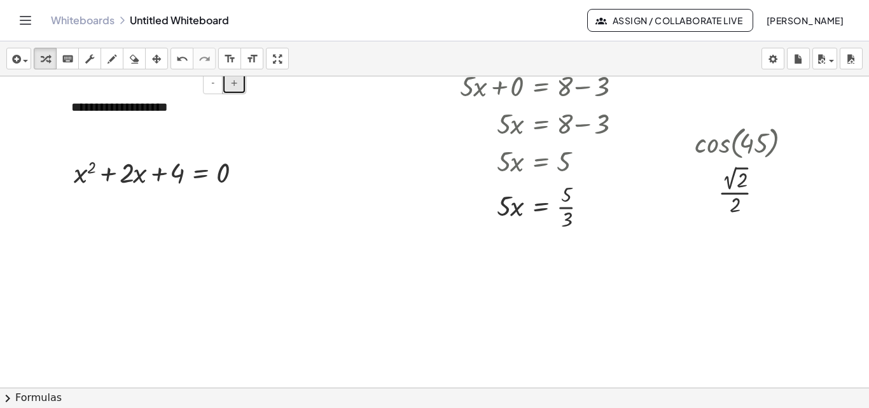
click at [237, 78] on span "+" at bounding box center [234, 83] width 8 height 10
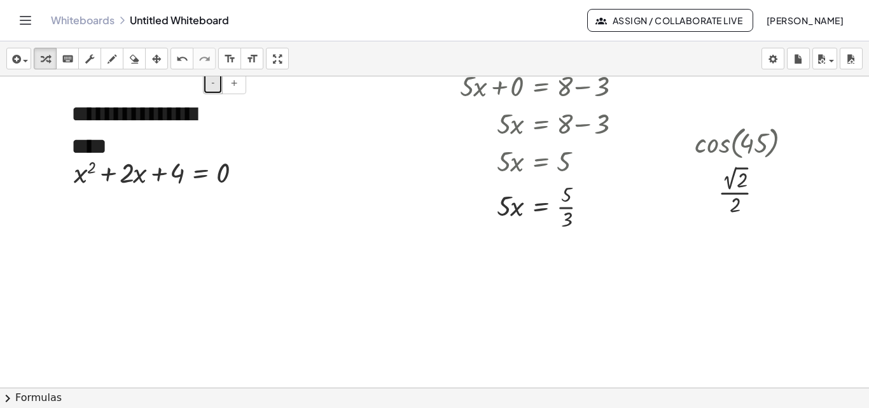
click at [209, 84] on button "-" at bounding box center [213, 84] width 20 height 22
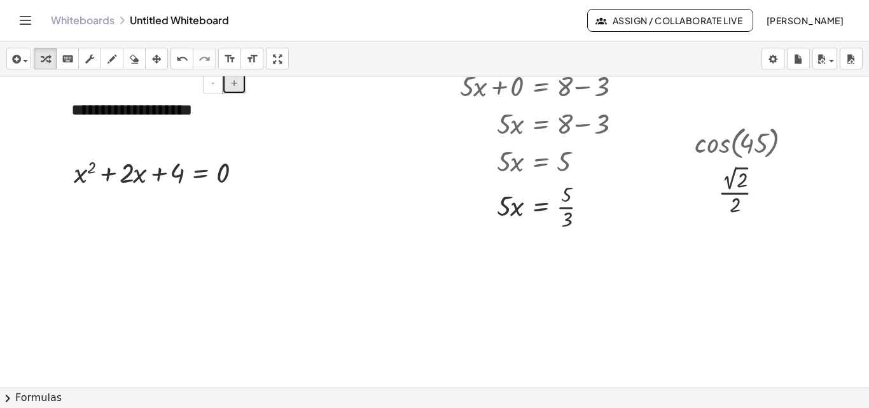
click at [235, 81] on span "+" at bounding box center [234, 83] width 8 height 10
click at [170, 229] on div at bounding box center [434, 252] width 869 height 679
click at [170, 228] on div at bounding box center [434, 252] width 869 height 679
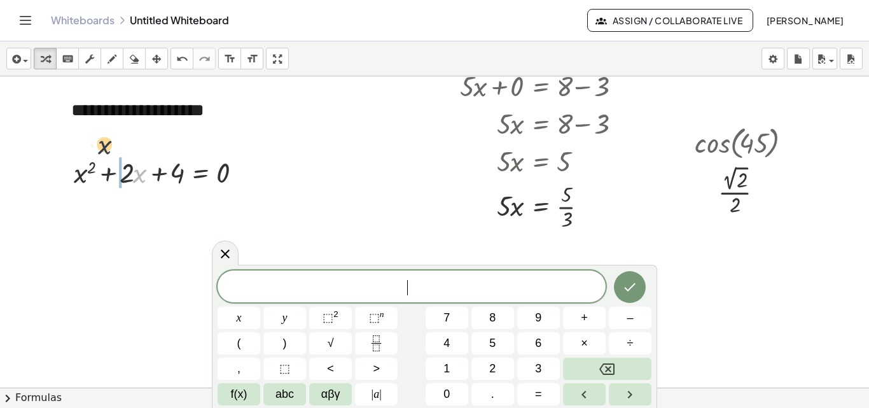
drag, startPoint x: 137, startPoint y: 177, endPoint x: 101, endPoint y: 146, distance: 47.3
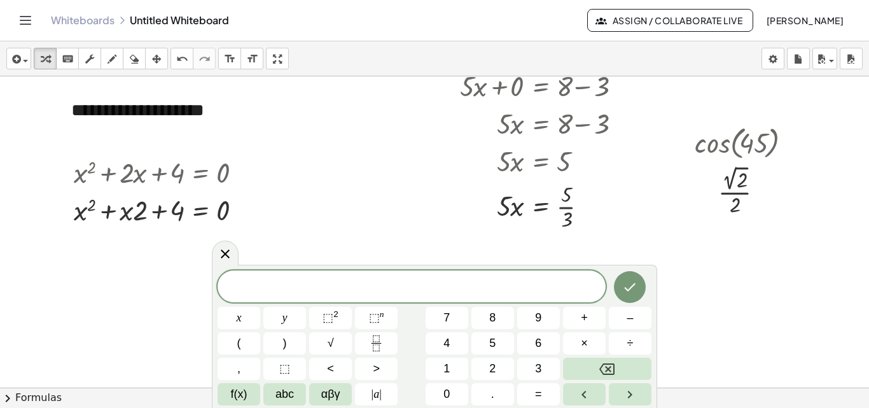
click at [265, 240] on div at bounding box center [434, 252] width 869 height 679
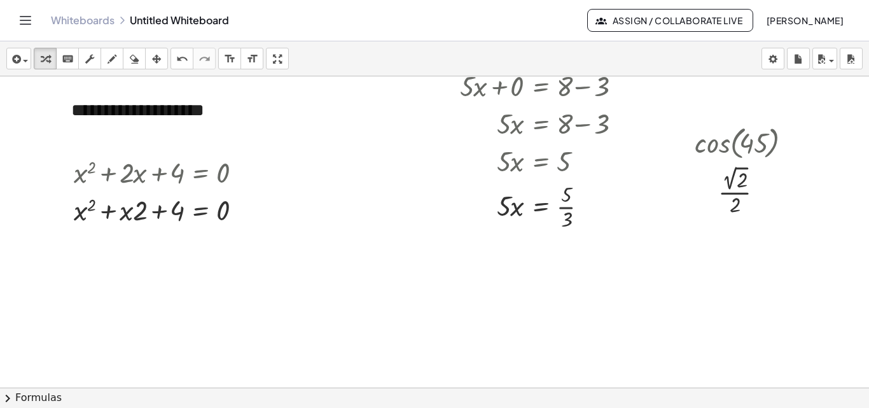
click at [265, 240] on div at bounding box center [434, 252] width 869 height 679
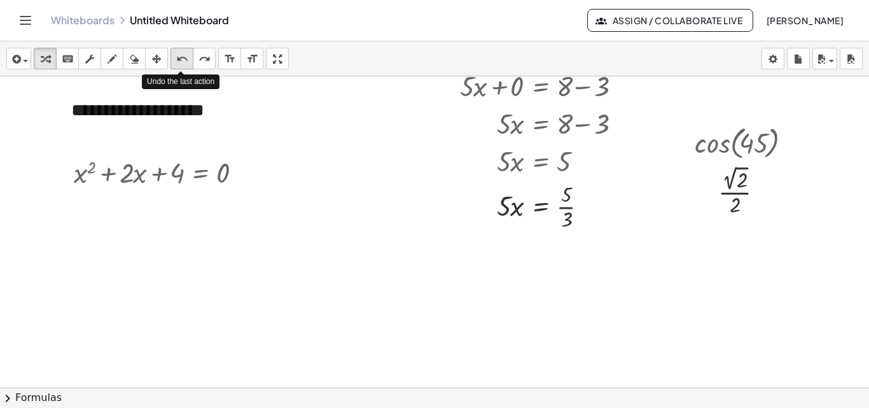
click at [182, 64] on icon "undo" at bounding box center [182, 59] width 12 height 15
click at [24, 405] on button "chevron_right Formulas" at bounding box center [434, 397] width 869 height 20
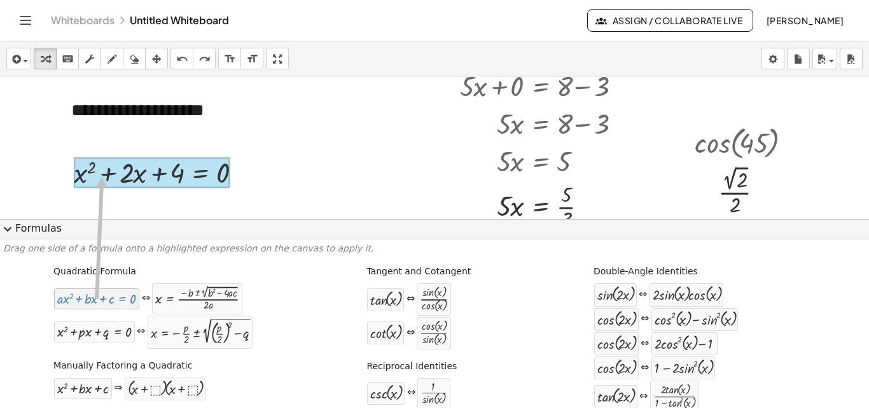
drag, startPoint x: 96, startPoint y: 302, endPoint x: 99, endPoint y: 177, distance: 124.7
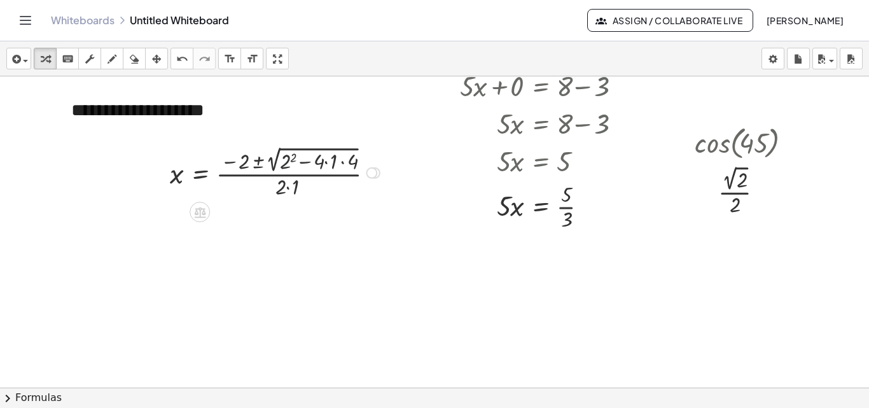
click at [282, 156] on div at bounding box center [276, 171] width 226 height 57
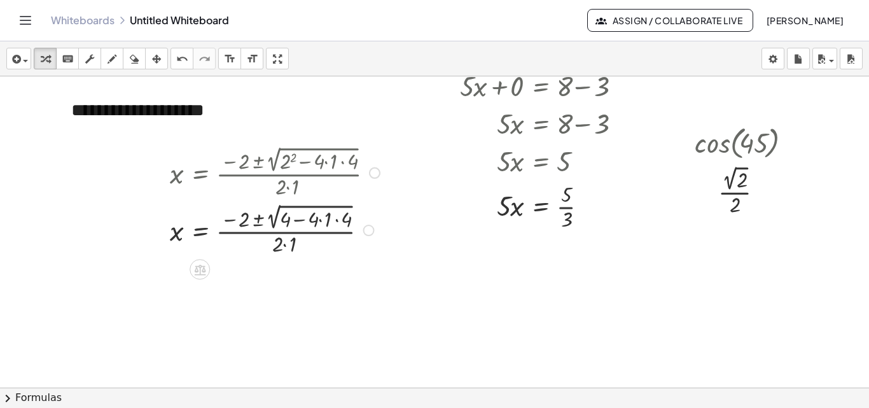
click at [331, 160] on div at bounding box center [276, 171] width 226 height 57
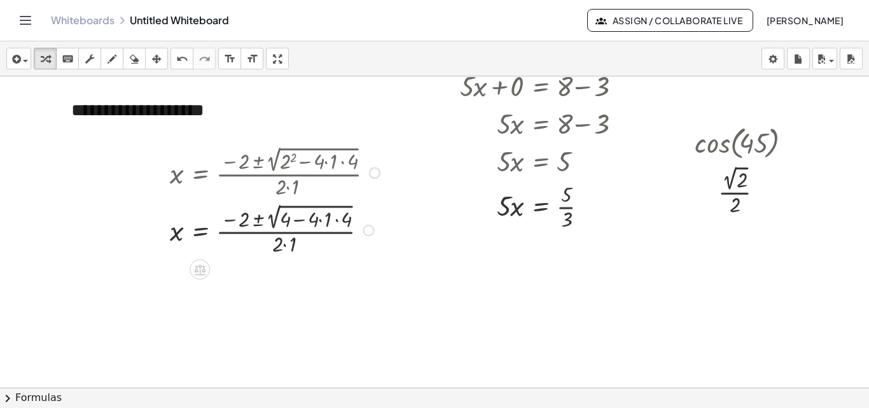
click at [331, 160] on div at bounding box center [276, 171] width 226 height 57
click at [321, 158] on div at bounding box center [276, 171] width 226 height 57
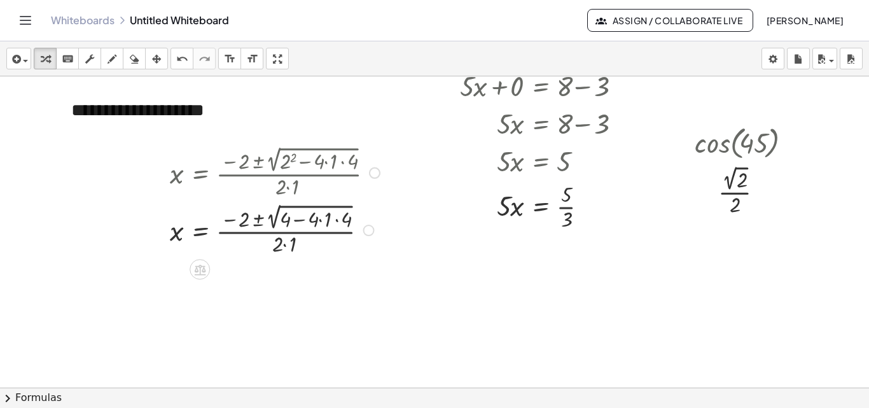
click at [321, 158] on div at bounding box center [276, 171] width 226 height 57
click at [343, 159] on div at bounding box center [276, 171] width 226 height 57
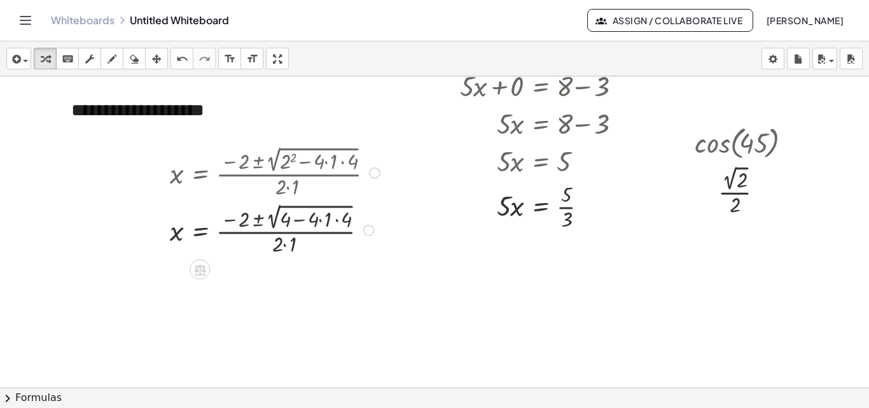
click at [343, 159] on div at bounding box center [276, 171] width 226 height 57
click at [344, 159] on div at bounding box center [276, 171] width 226 height 57
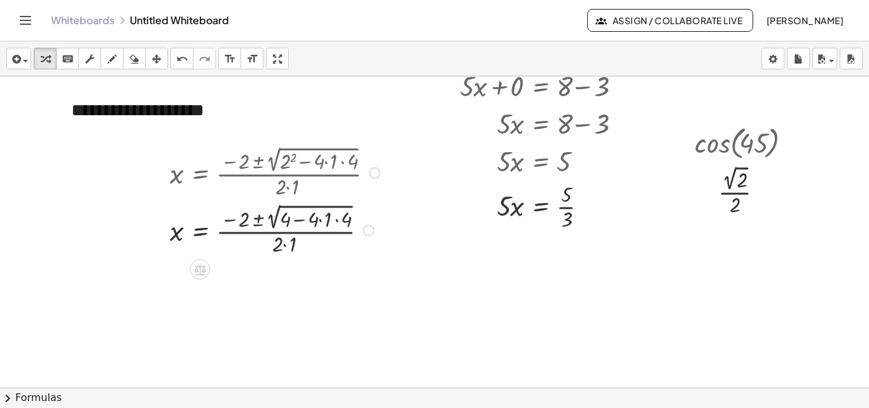
click at [344, 159] on div at bounding box center [276, 171] width 226 height 57
click at [288, 161] on div at bounding box center [276, 171] width 226 height 57
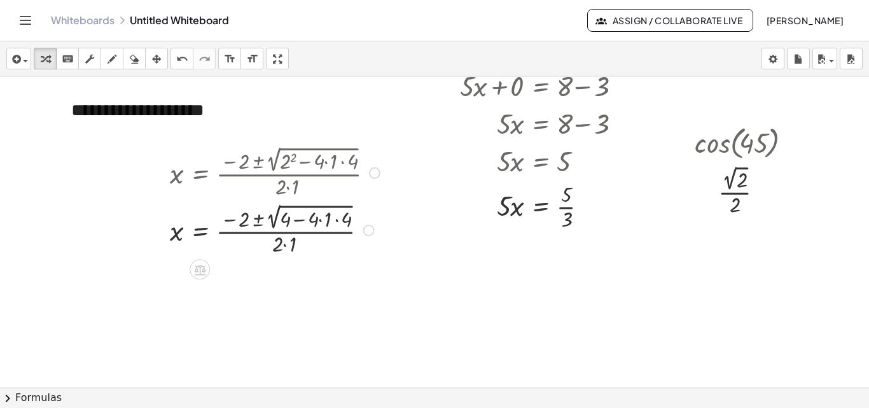
click at [326, 212] on div at bounding box center [276, 228] width 226 height 57
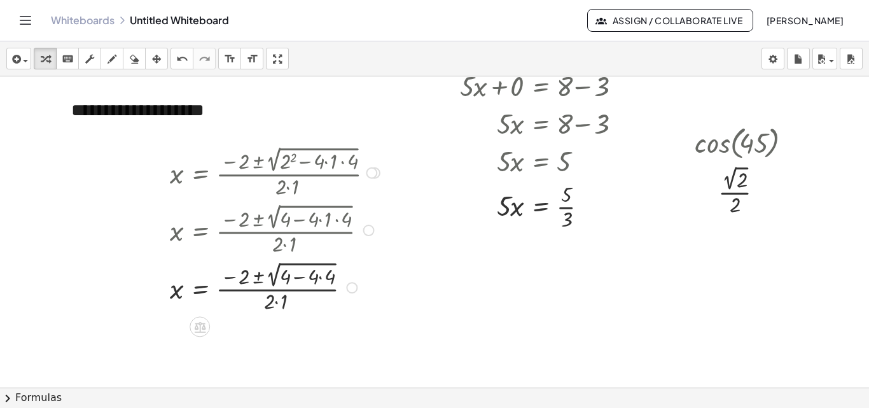
click at [324, 282] on div at bounding box center [276, 286] width 226 height 57
click at [297, 286] on div at bounding box center [276, 286] width 226 height 57
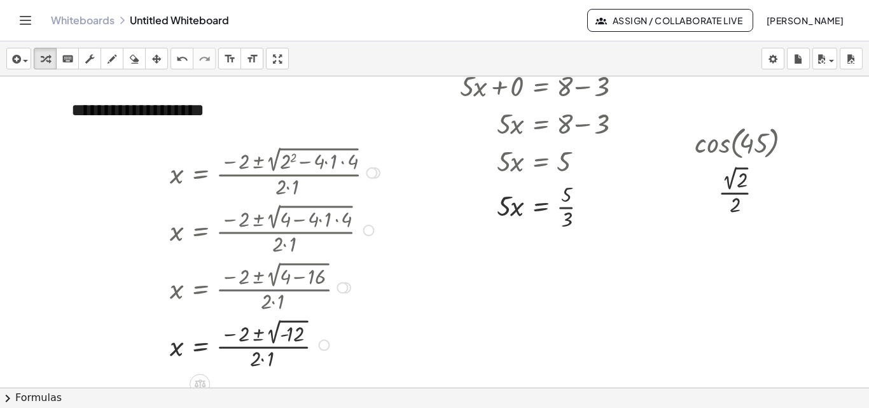
click at [263, 363] on div at bounding box center [276, 344] width 226 height 57
click at [284, 330] on div at bounding box center [276, 344] width 226 height 57
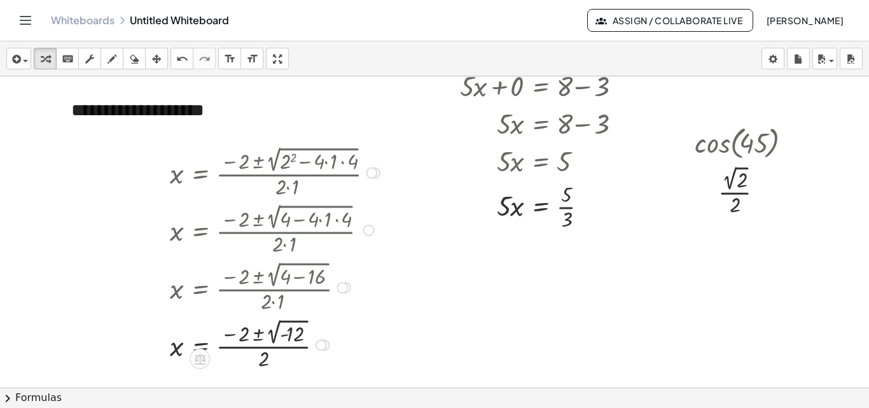
click at [284, 330] on div at bounding box center [276, 344] width 226 height 57
click at [298, 333] on div at bounding box center [276, 344] width 226 height 57
click at [274, 337] on div at bounding box center [276, 344] width 226 height 57
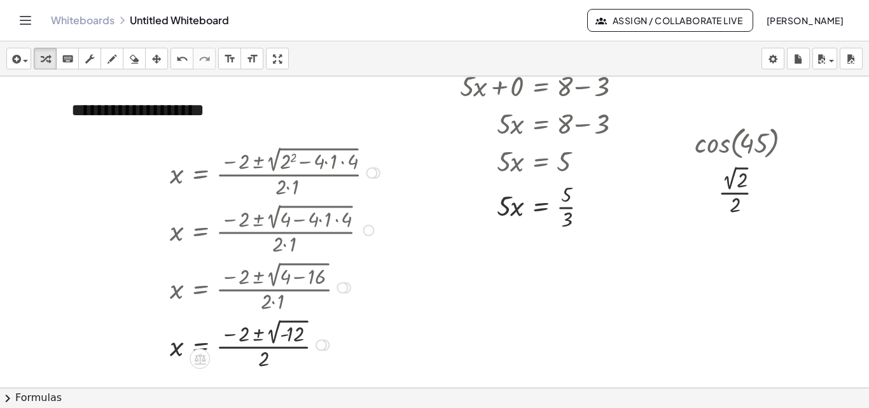
click at [274, 337] on div at bounding box center [276, 344] width 226 height 57
click at [295, 335] on div at bounding box center [276, 344] width 226 height 57
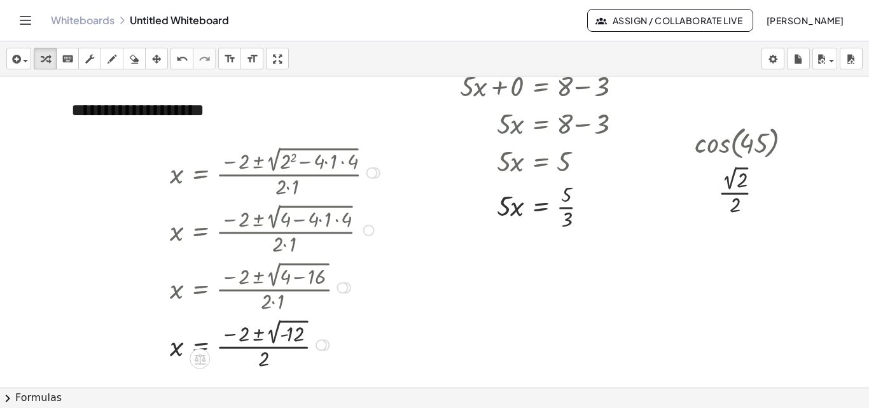
click at [270, 338] on div at bounding box center [276, 344] width 226 height 57
click at [259, 333] on div at bounding box center [276, 344] width 226 height 57
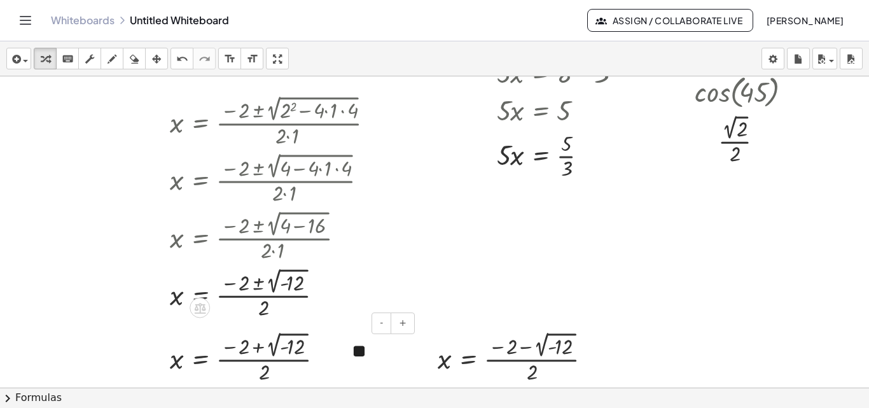
scroll to position [240, 0]
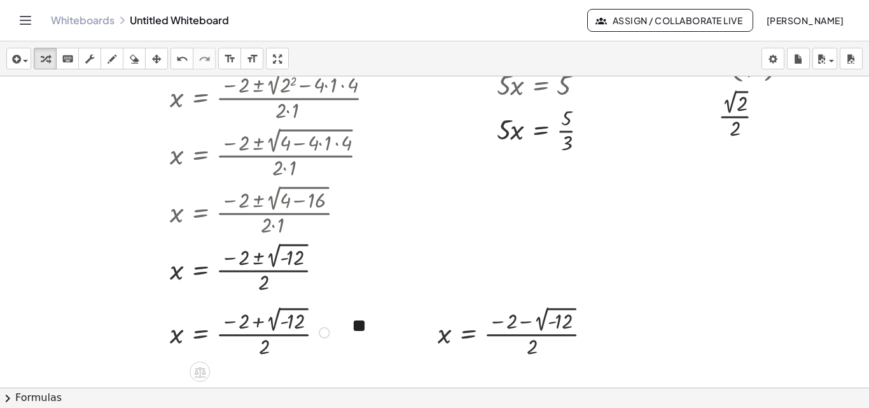
click at [243, 324] on div at bounding box center [251, 331] width 176 height 57
click at [291, 312] on div at bounding box center [251, 331] width 176 height 57
click at [282, 327] on div at bounding box center [251, 331] width 176 height 57
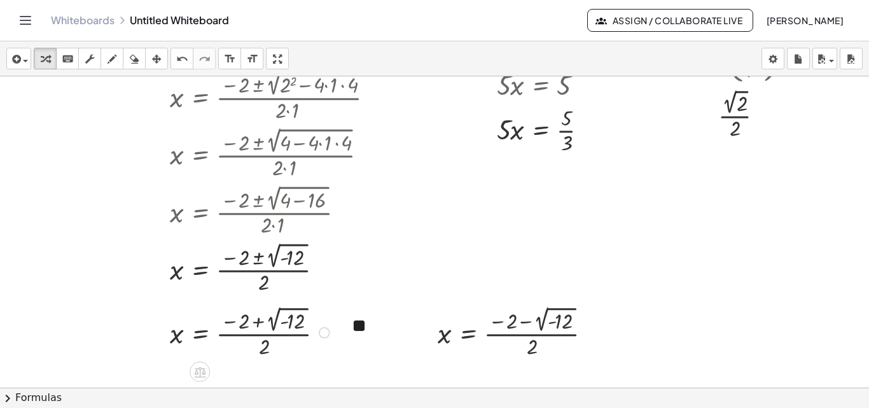
click at [282, 327] on div at bounding box center [251, 331] width 176 height 57
click at [270, 327] on div at bounding box center [251, 331] width 176 height 57
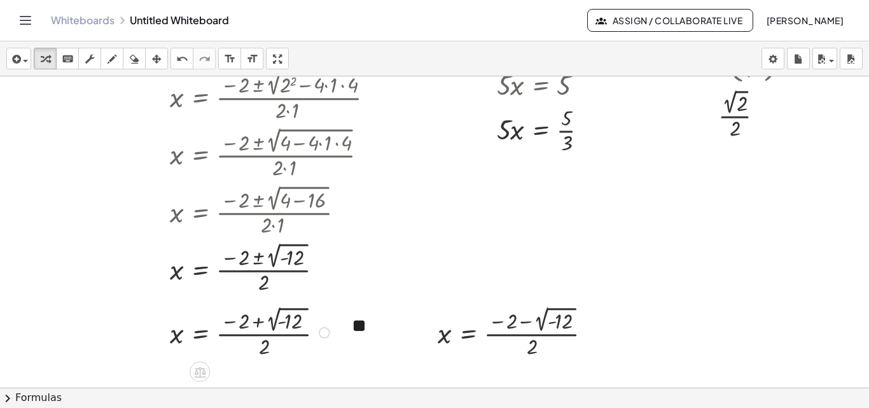
click at [270, 327] on div at bounding box center [251, 331] width 176 height 57
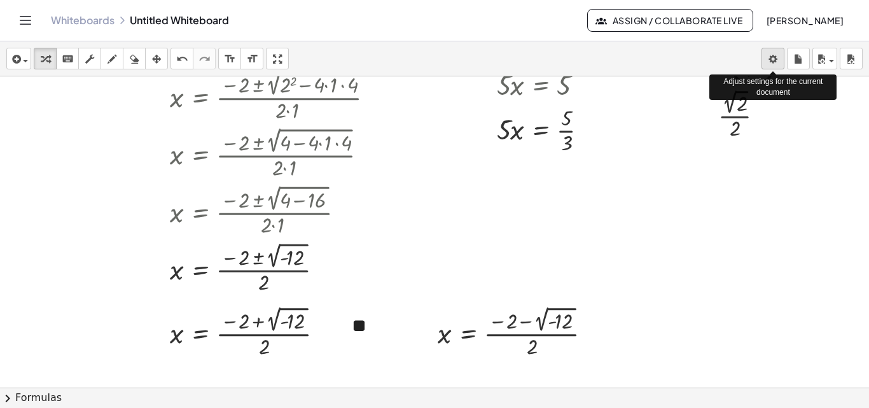
click at [772, 59] on body "Graspable Math Activities Get Started Activity Bank Assigned Work Classes White…" at bounding box center [434, 204] width 869 height 408
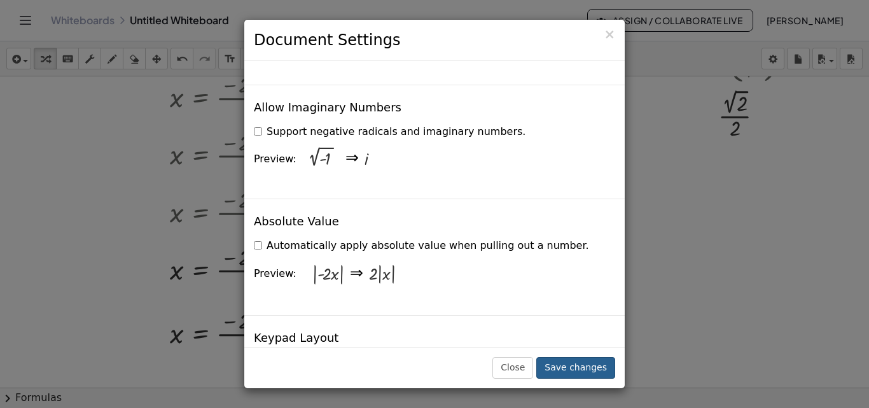
scroll to position [2387, 0]
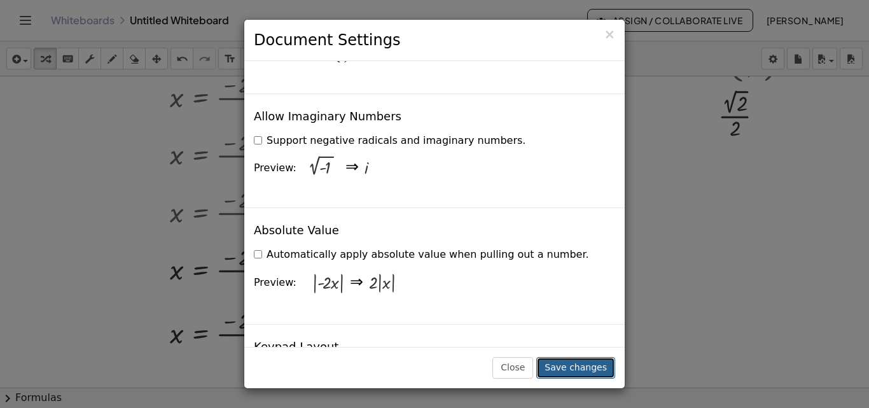
click at [595, 371] on button "Save changes" at bounding box center [575, 368] width 79 height 22
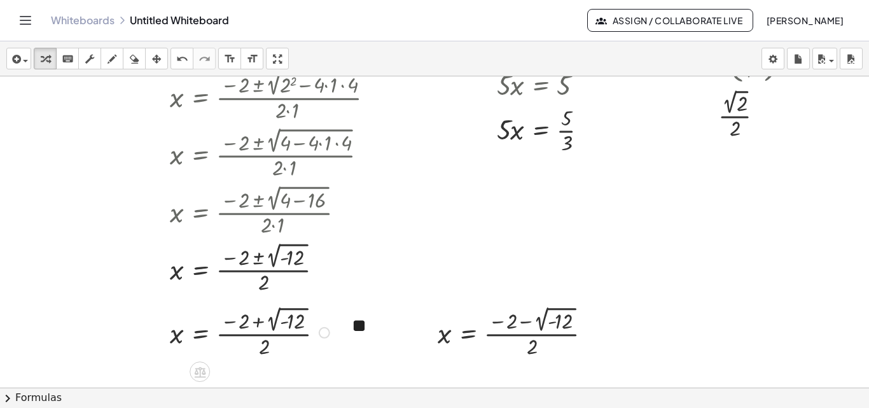
click at [275, 325] on div at bounding box center [251, 331] width 176 height 57
click at [88, 22] on link "Whiteboards" at bounding box center [83, 20] width 64 height 13
click at [823, 59] on icon "button" at bounding box center [821, 59] width 11 height 15
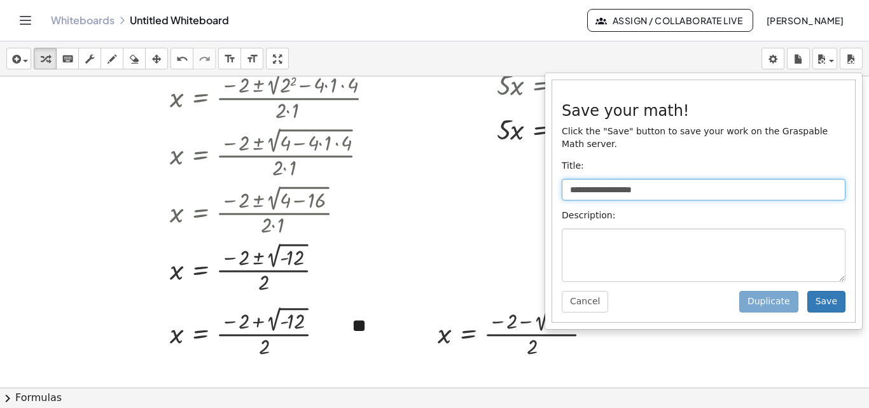
click at [724, 180] on input "**********" at bounding box center [704, 190] width 284 height 22
type input "*"
type input "**********"
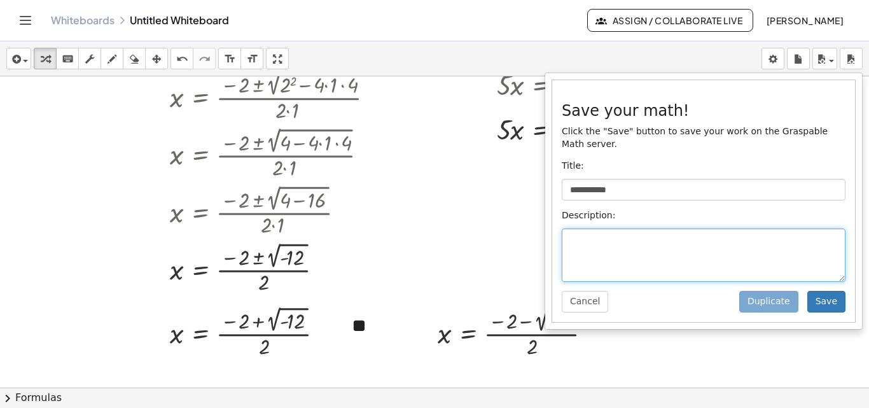
click at [719, 233] on textarea at bounding box center [704, 254] width 284 height 53
type textarea "*"
type textarea "**********"
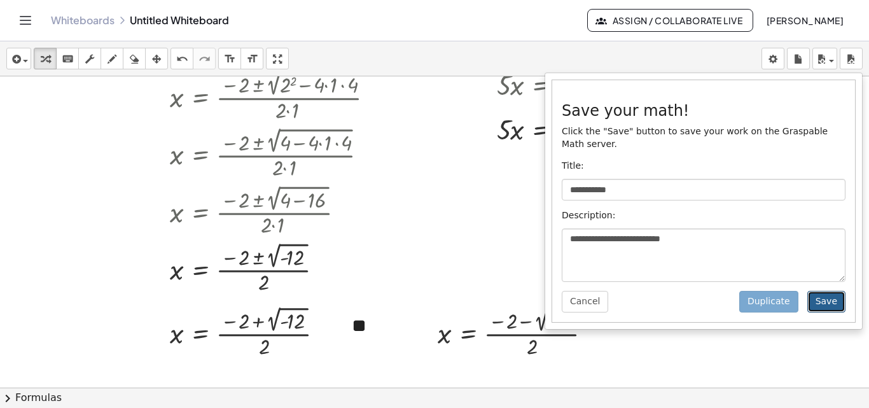
click at [828, 291] on button "Save" at bounding box center [826, 302] width 38 height 22
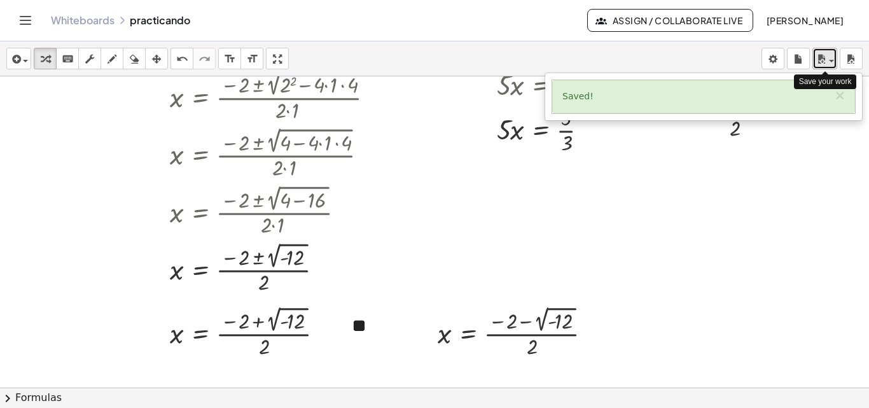
click at [829, 64] on div "button" at bounding box center [825, 58] width 18 height 15
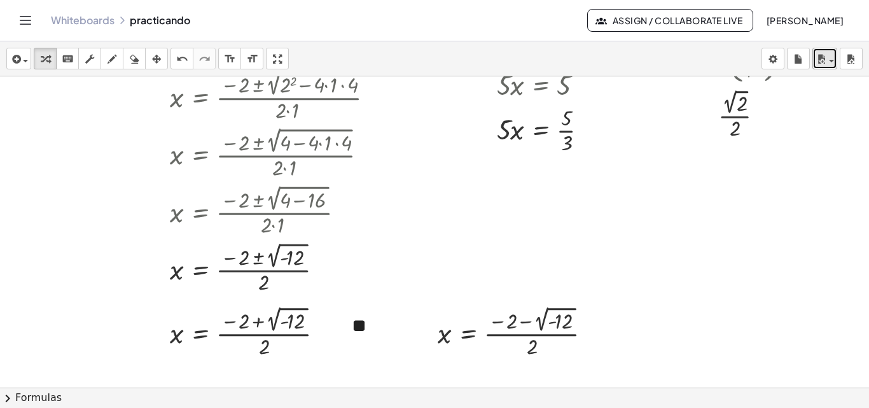
click at [831, 62] on div "button" at bounding box center [825, 58] width 18 height 15
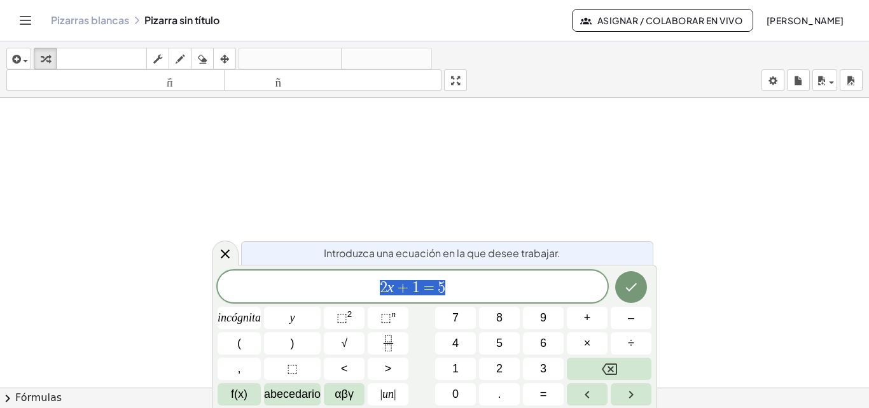
click at [112, 19] on font "Pizarras blancas" at bounding box center [90, 19] width 78 height 13
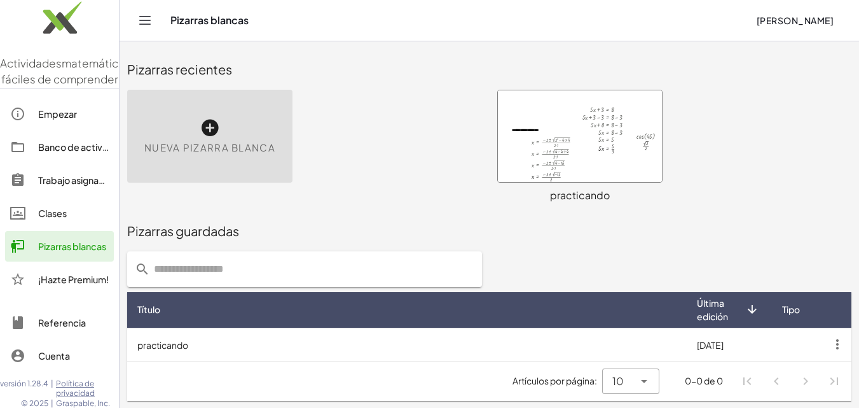
click at [577, 132] on div at bounding box center [580, 136] width 164 height 92
click at [72, 186] on font "Trabajo asignado" at bounding box center [74, 179] width 73 height 11
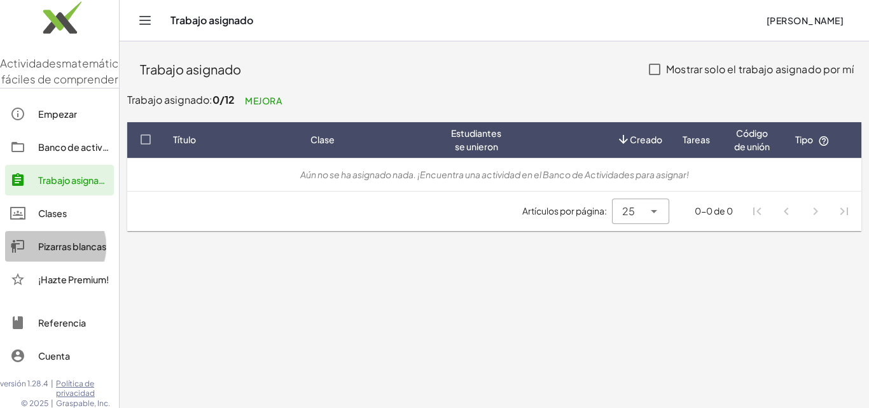
click at [60, 252] on font "Pizarras blancas" at bounding box center [72, 245] width 68 height 11
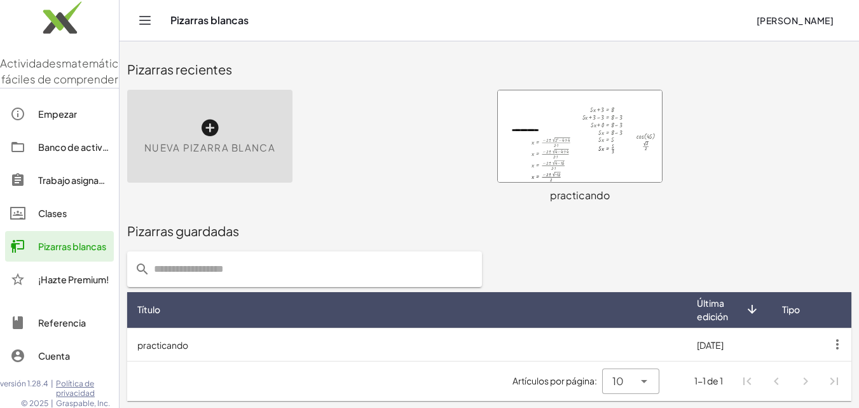
click at [564, 146] on div at bounding box center [580, 136] width 164 height 92
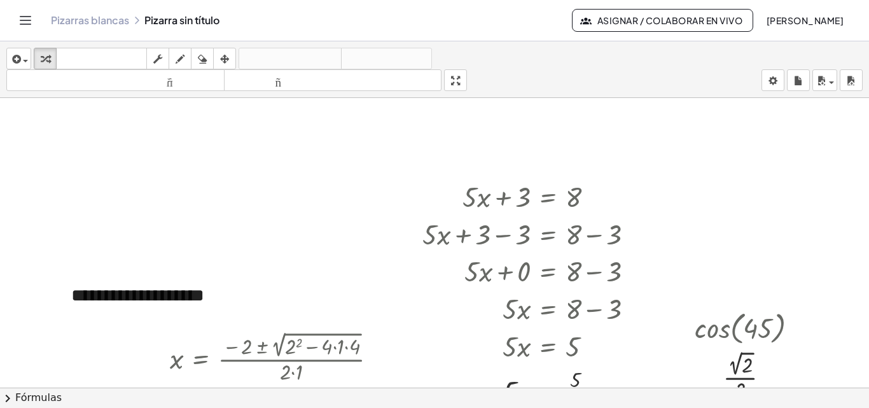
click at [535, 67] on div "insertar Seleccione uno: Expresión matemática Función Texto Vídeo de YouTube Gr…" at bounding box center [434, 69] width 869 height 57
click at [645, 15] on font "Asignar / Colaborar en vivo" at bounding box center [669, 20] width 145 height 11
